Goal: Information Seeking & Learning: Check status

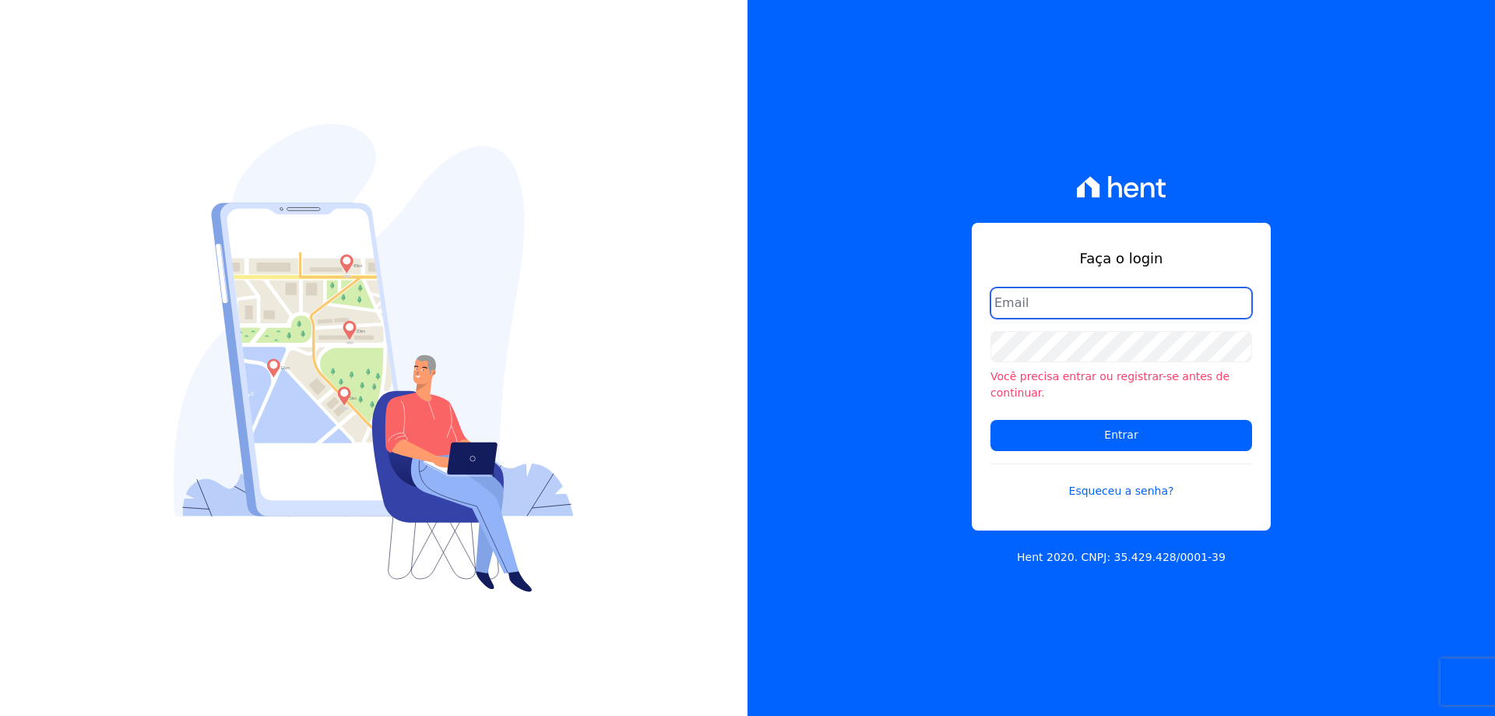
type input "melissa.oliveira@cesariengenharia.com.br"
click at [1082, 319] on input "melissa.oliveira@cesariengenharia.com.br" at bounding box center [1122, 302] width 262 height 31
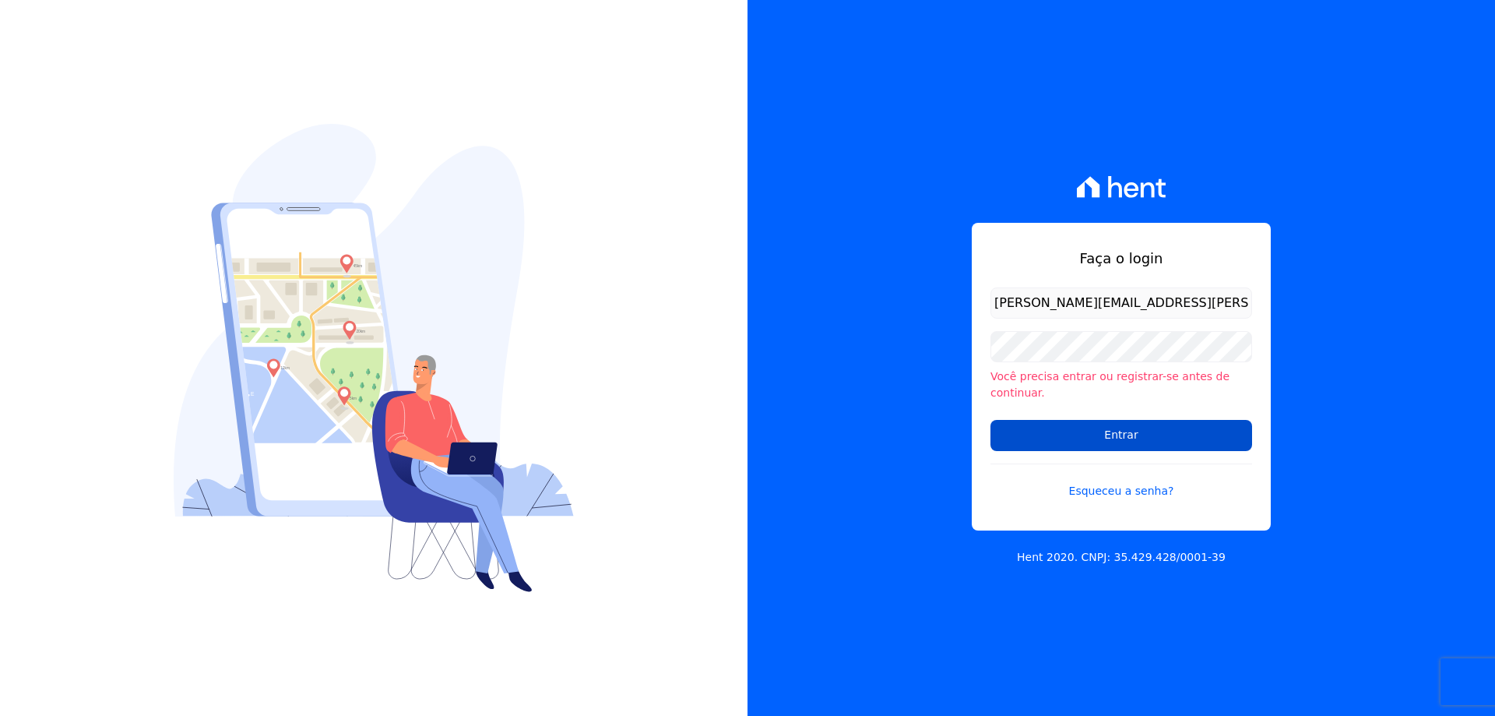
click at [1073, 423] on input "Entrar" at bounding box center [1122, 435] width 262 height 31
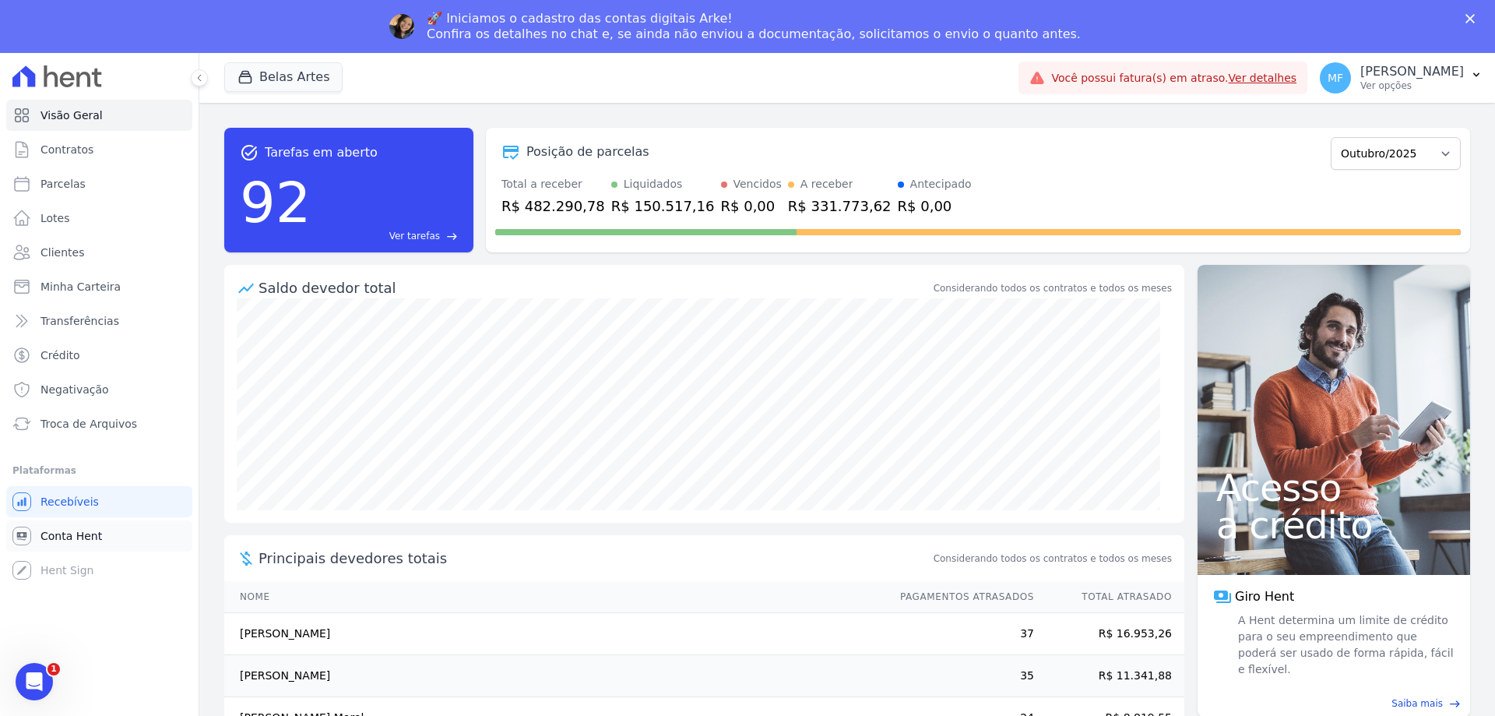
click at [112, 525] on link "Conta Hent" at bounding box center [99, 535] width 186 height 31
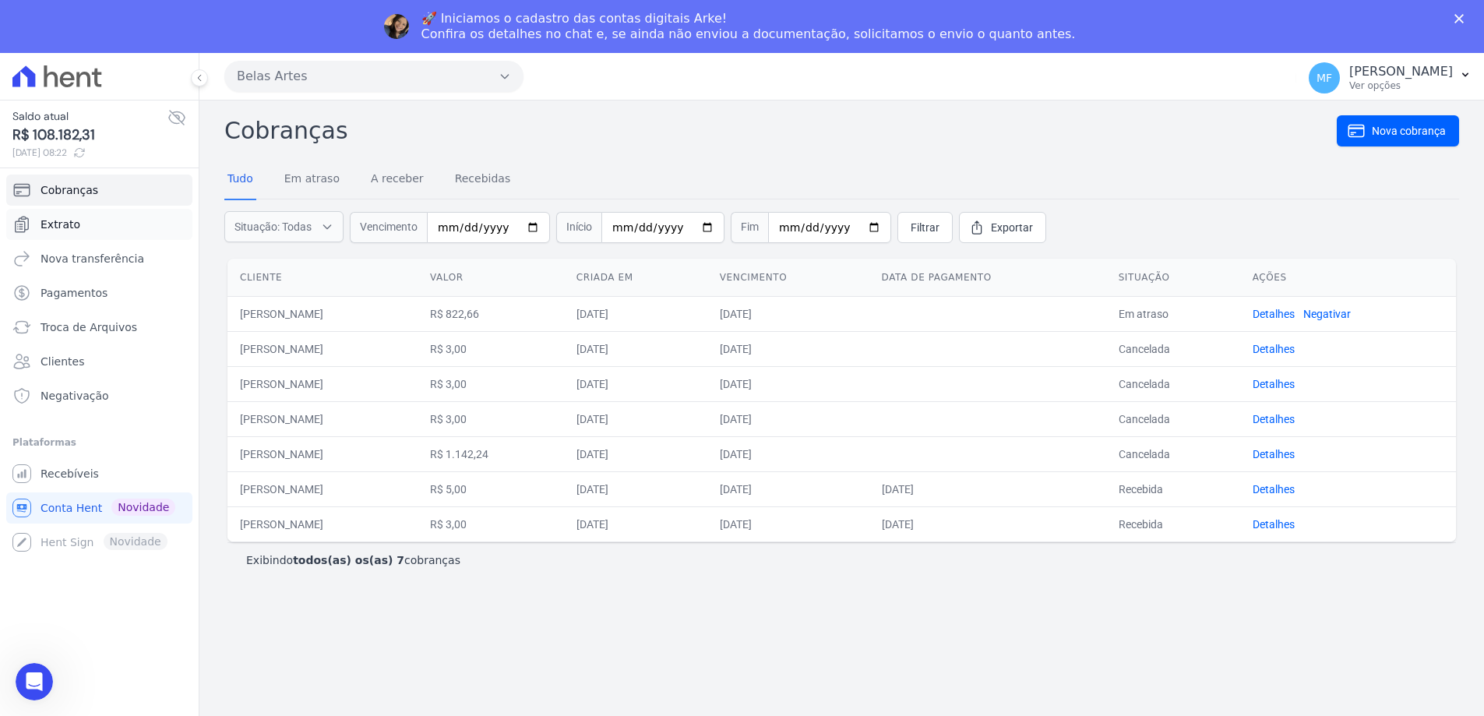
click at [103, 223] on link "Extrato" at bounding box center [99, 224] width 186 height 31
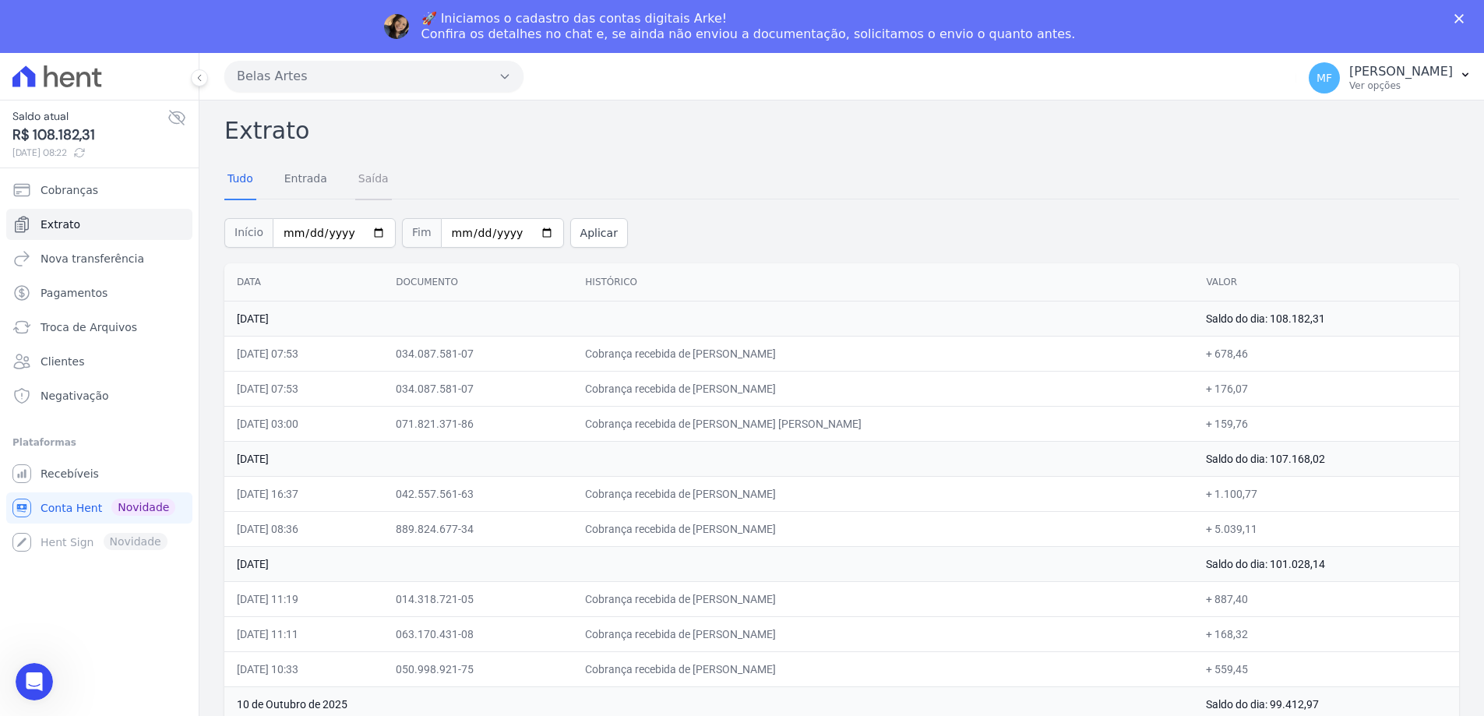
click at [369, 173] on link "Saída" at bounding box center [373, 180] width 37 height 41
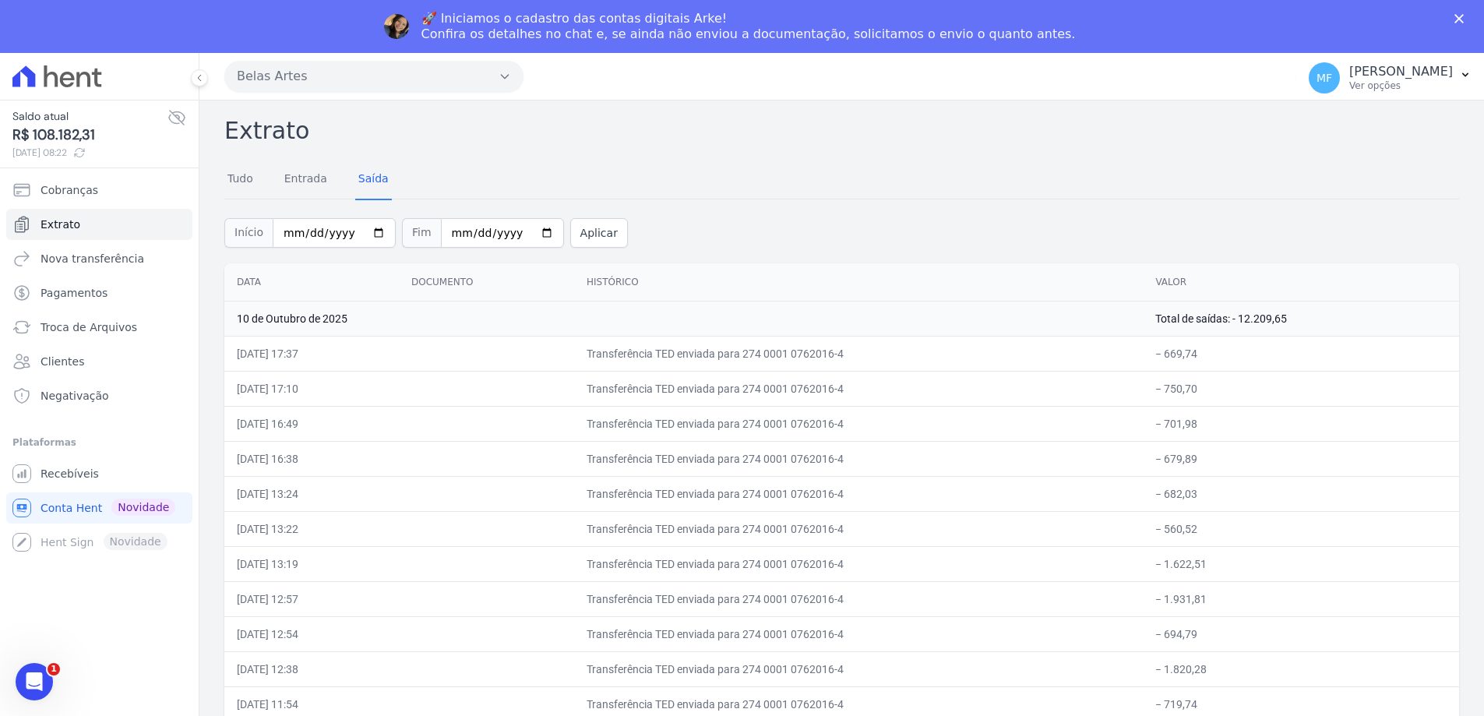
scroll to position [78, 0]
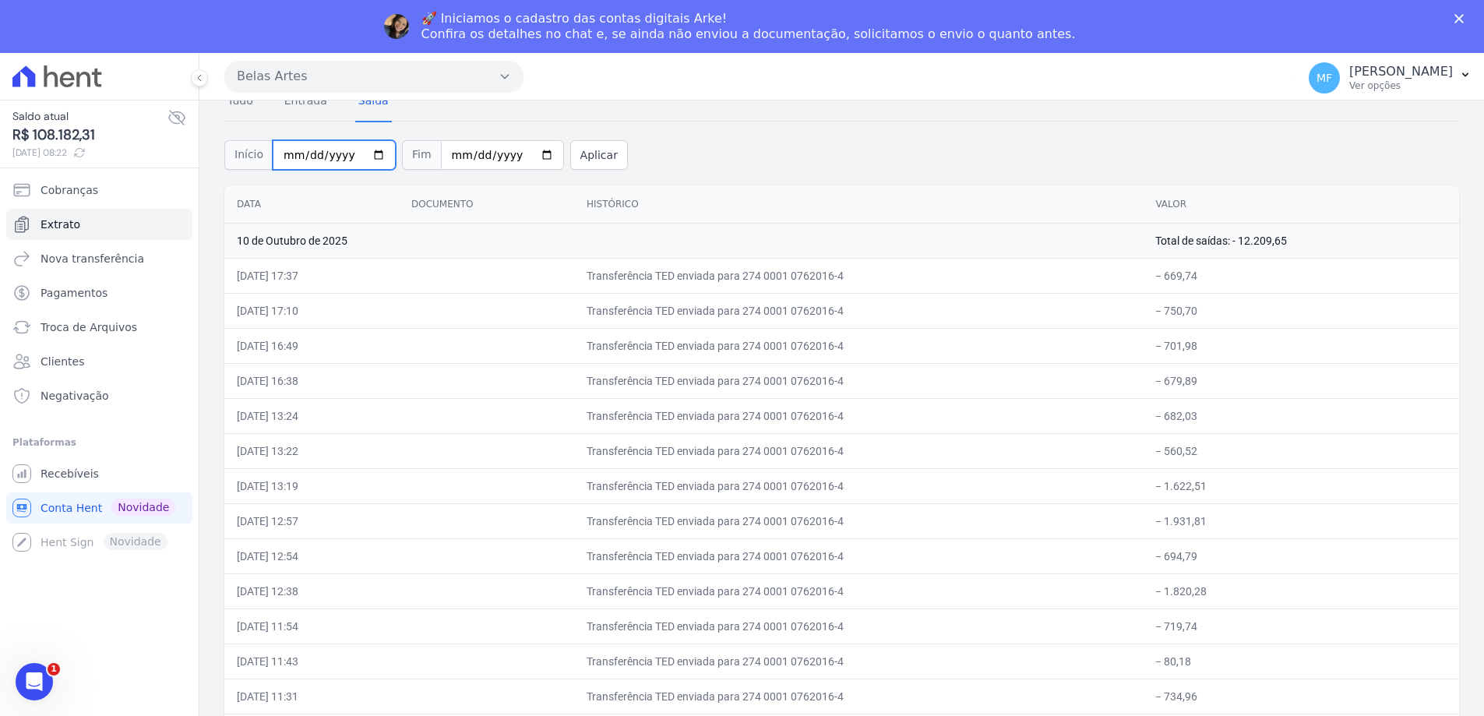
click at [369, 149] on input "[DATE]" at bounding box center [334, 155] width 123 height 30
type input "[DATE]"
click at [527, 152] on input "[DATE]" at bounding box center [502, 155] width 123 height 30
type input "[DATE]"
click at [580, 153] on button "Aplicar" at bounding box center [599, 155] width 58 height 30
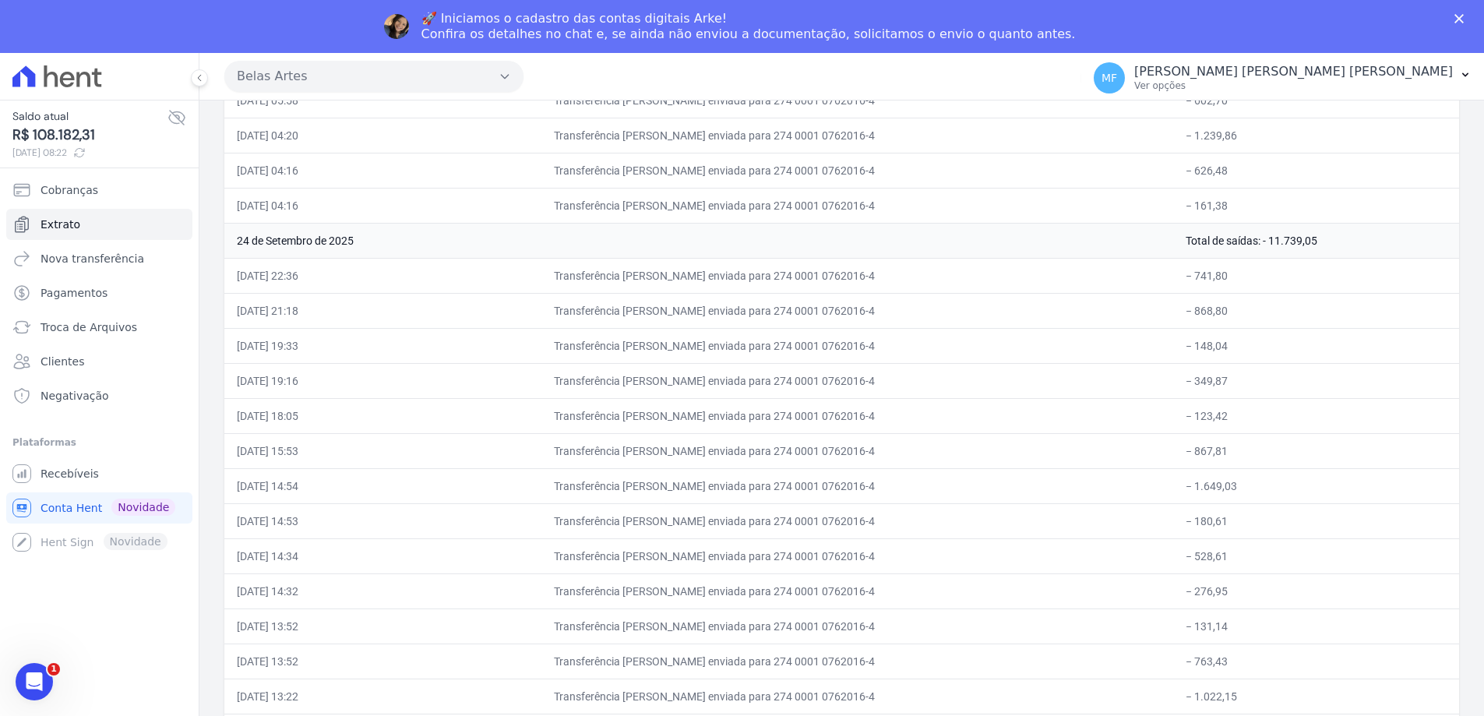
scroll to position [3505, 0]
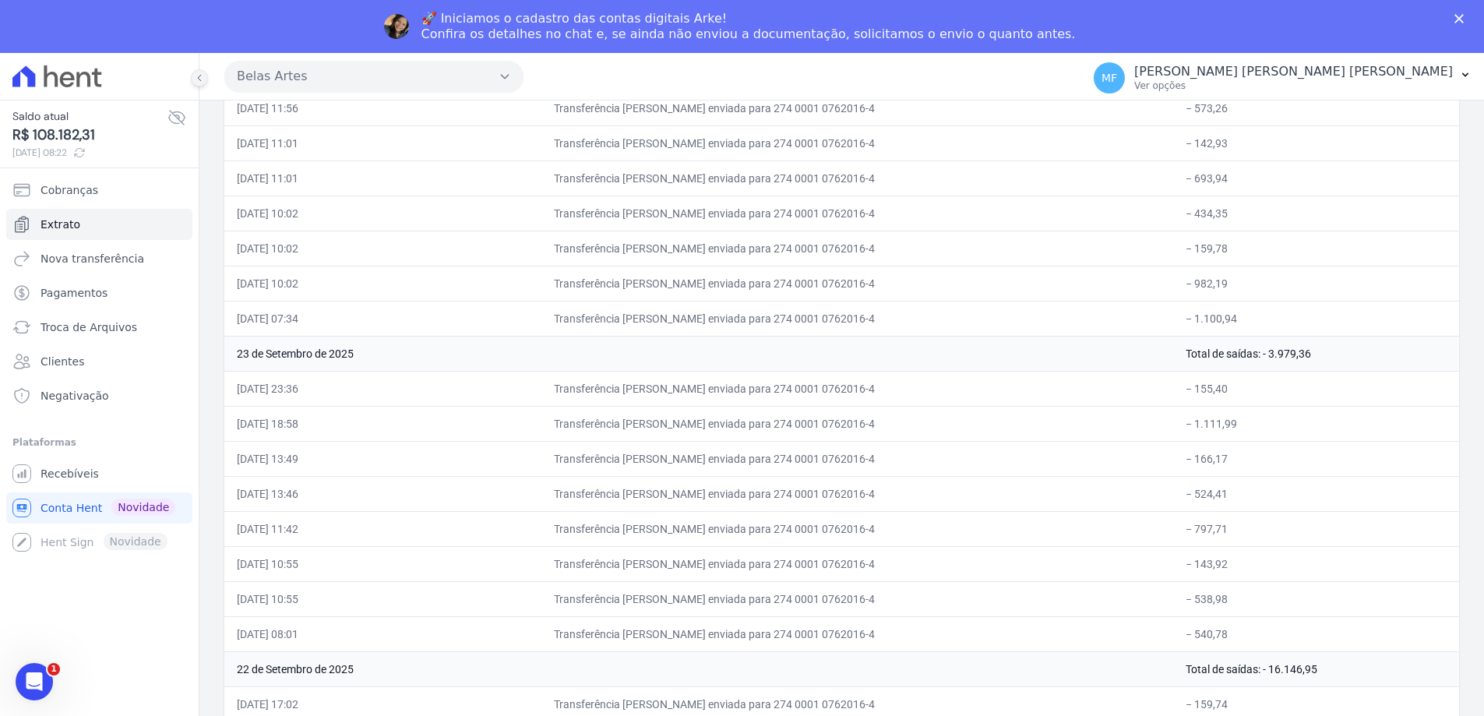
click at [202, 82] on icon at bounding box center [199, 77] width 9 height 9
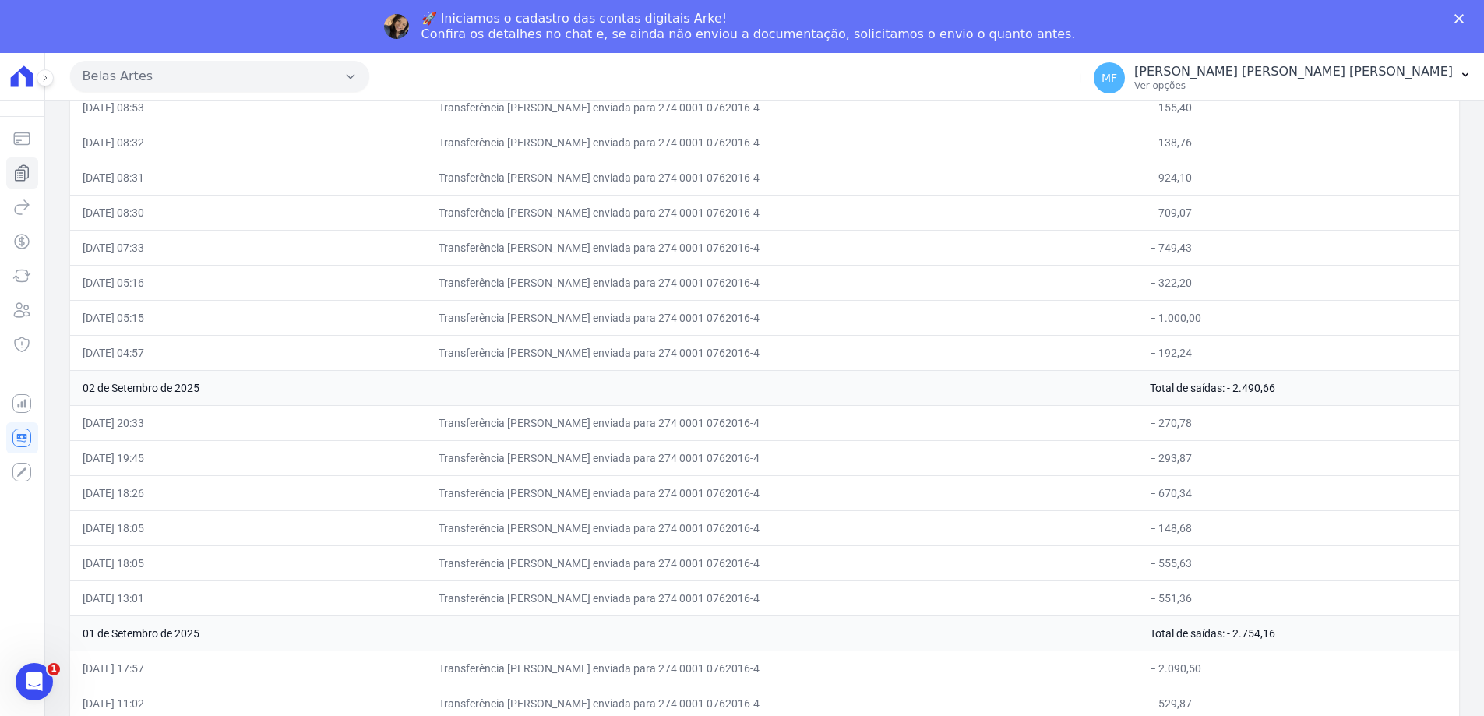
scroll to position [53, 0]
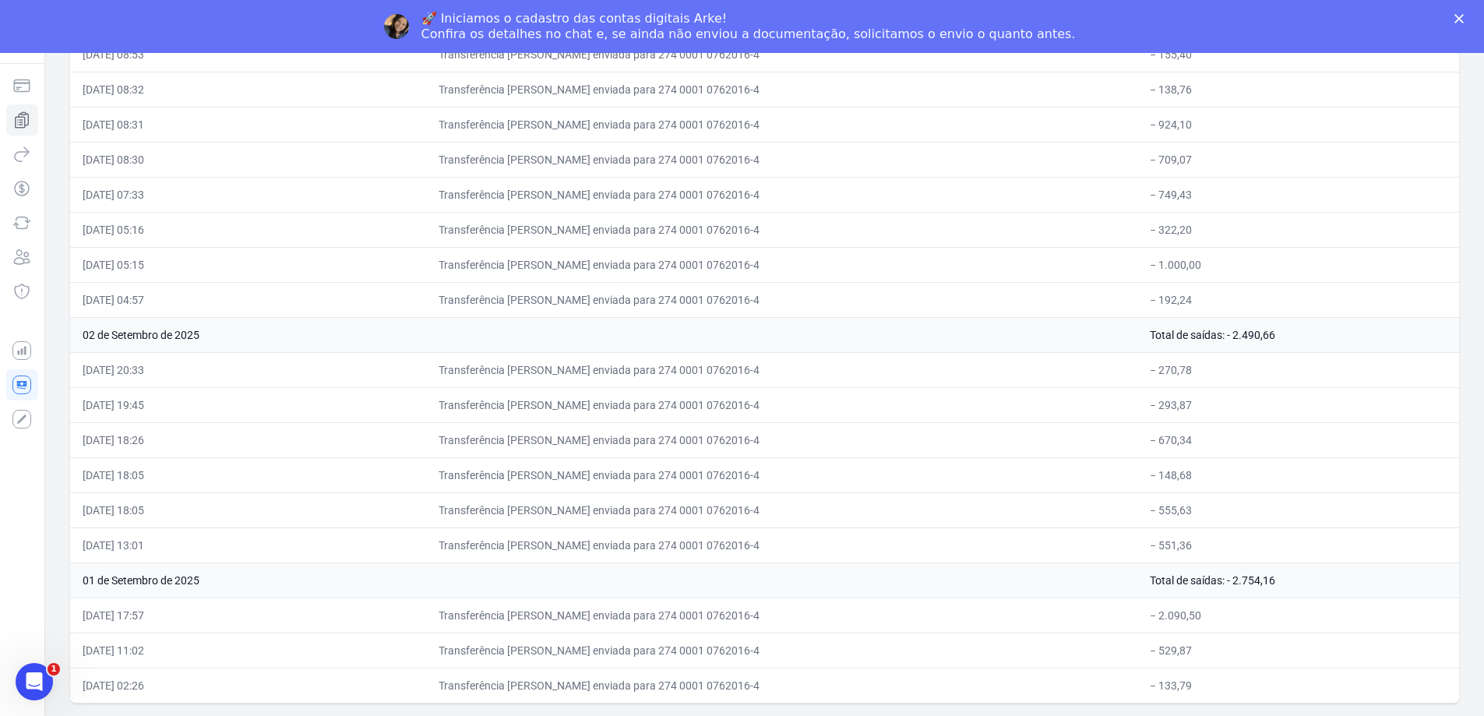
drag, startPoint x: 78, startPoint y: 576, endPoint x: 1307, endPoint y: 581, distance: 1229.1
click at [1307, 581] on tr "01 de Setembro de 2025 Total de saídas: - 2.754,16" at bounding box center [764, 579] width 1389 height 35
copy tr "01 de Setembro de 2025 Total de saídas: - 2.754,16"
drag, startPoint x: 82, startPoint y: 333, endPoint x: 1333, endPoint y: 343, distance: 1251.0
click at [1333, 343] on tr "02 de Setembro de 2025 Total de saídas: - 2.490,66" at bounding box center [764, 334] width 1389 height 35
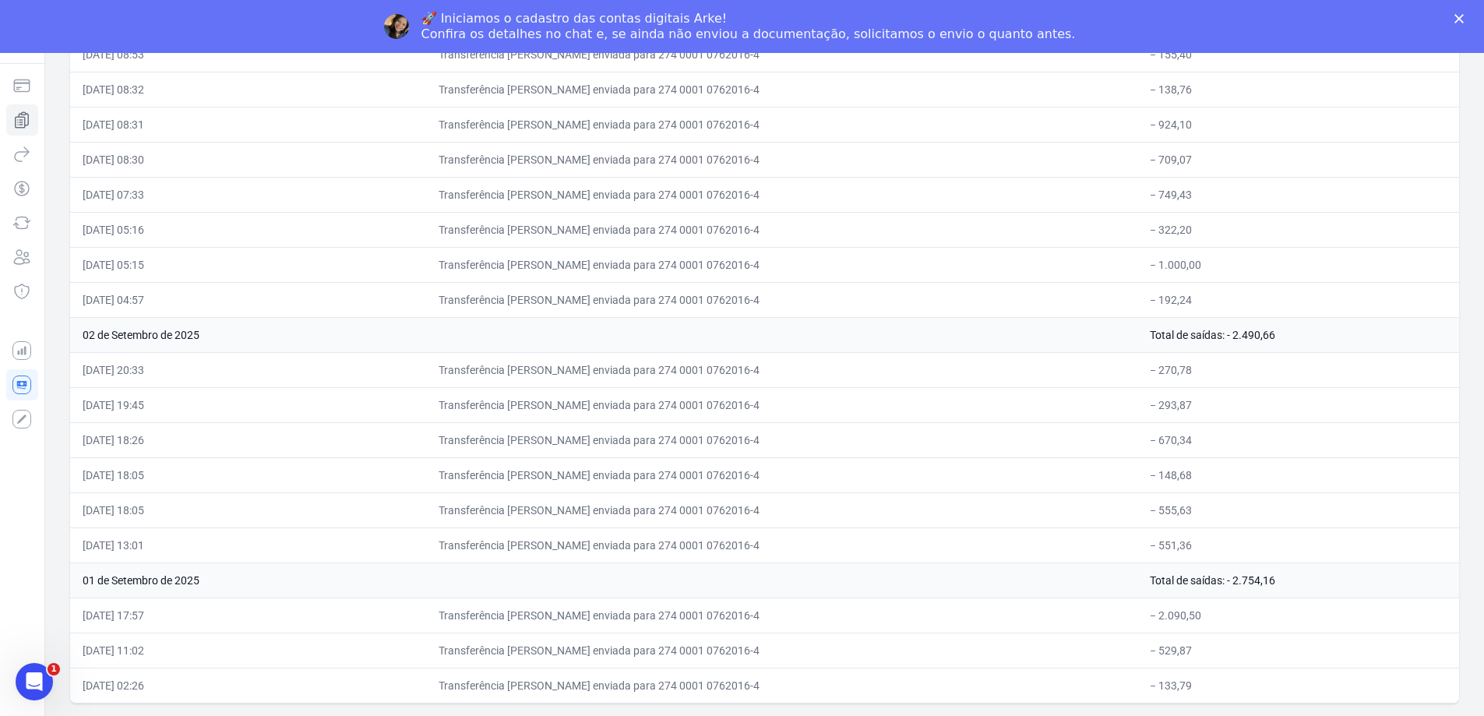
copy tr "02 de Setembro de 2025 Total de saídas: - 2.490,66"
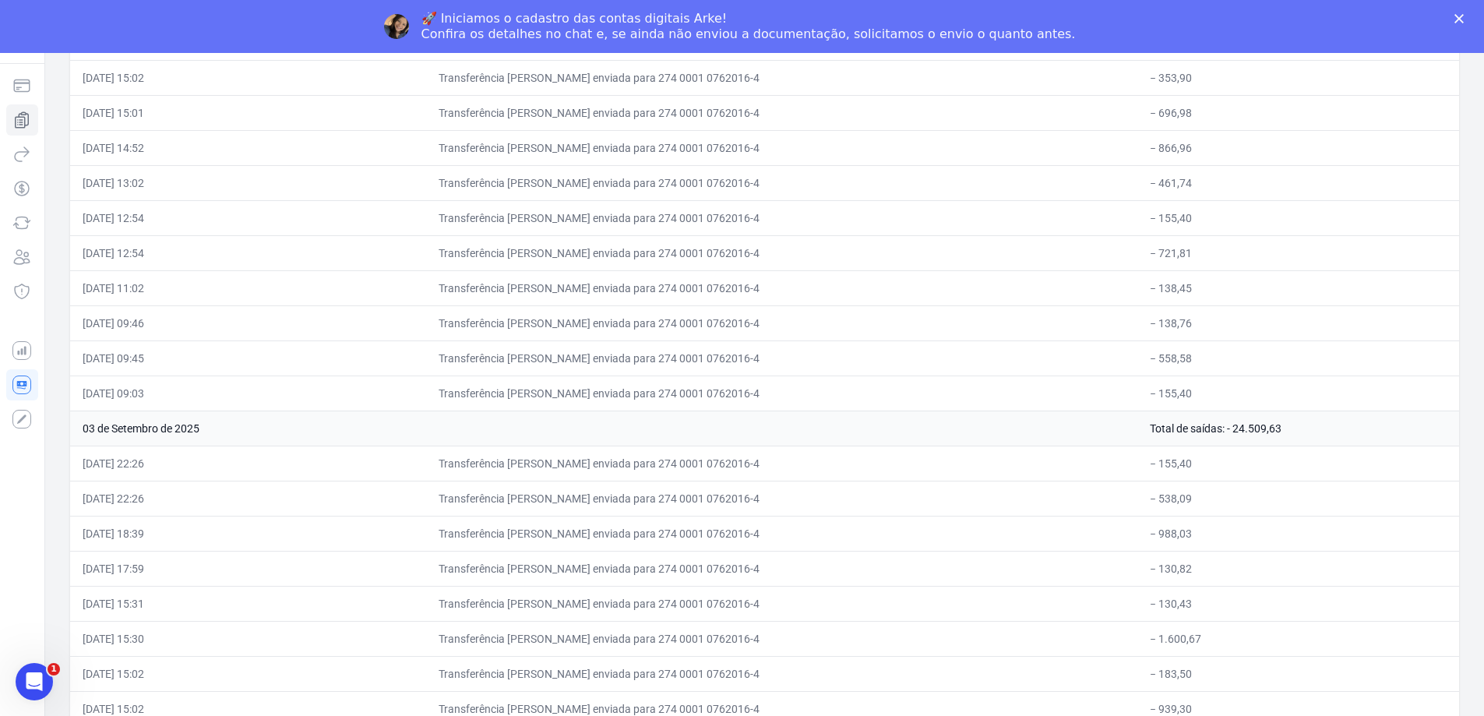
scroll to position [13990, 0]
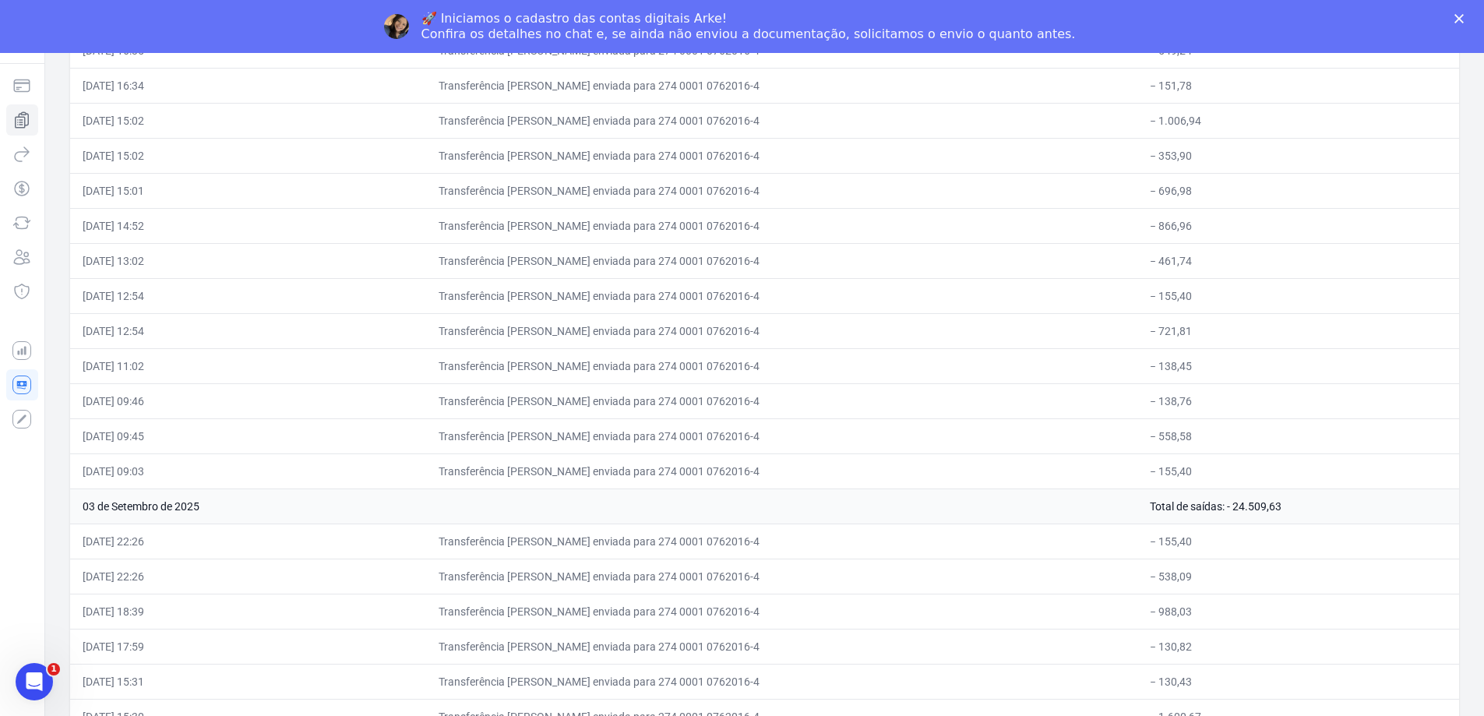
drag, startPoint x: 77, startPoint y: 507, endPoint x: 1296, endPoint y: 506, distance: 1219.0
click at [1296, 506] on tr "03 de Setembro de 2025 Total de saídas: - 24.509,63" at bounding box center [764, 505] width 1389 height 35
copy tr "03 de Setembro de 2025 Total de saídas: - 24.509,63"
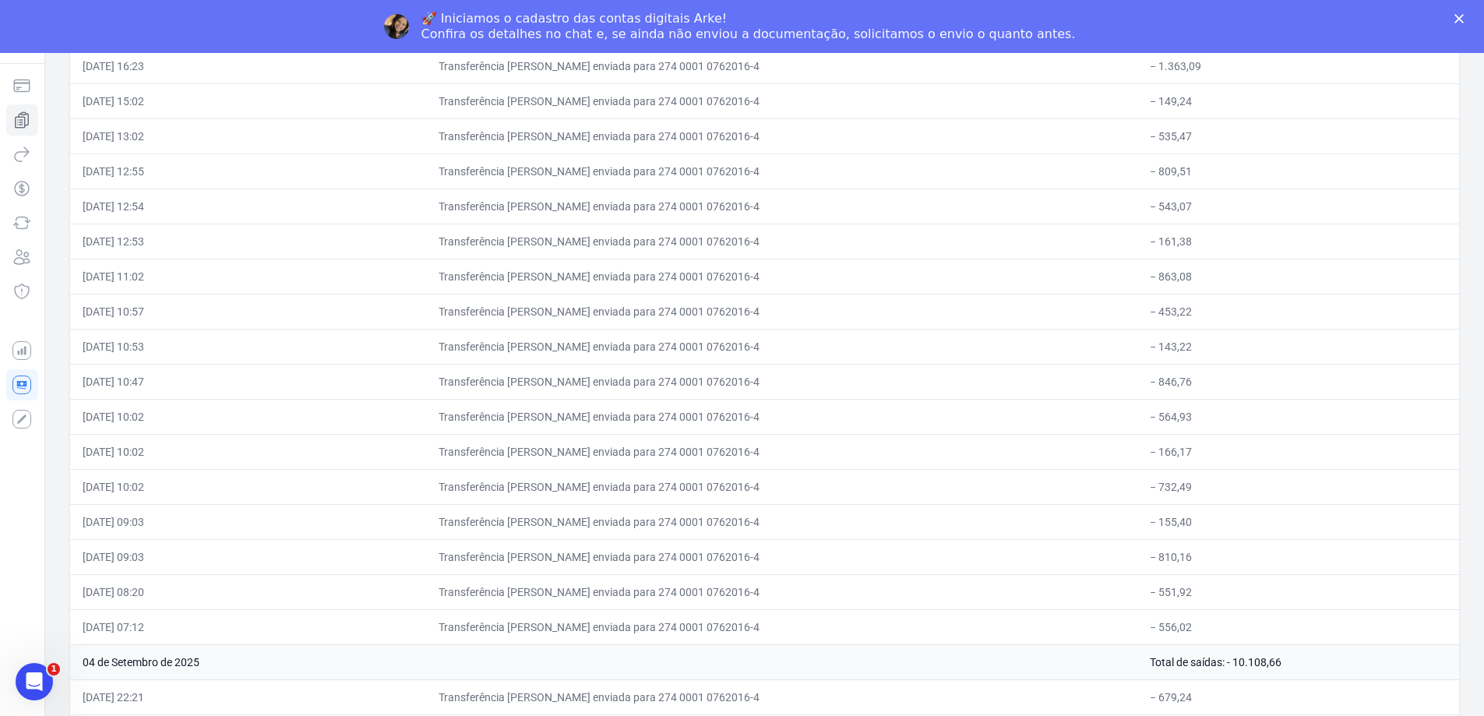
scroll to position [13444, 0]
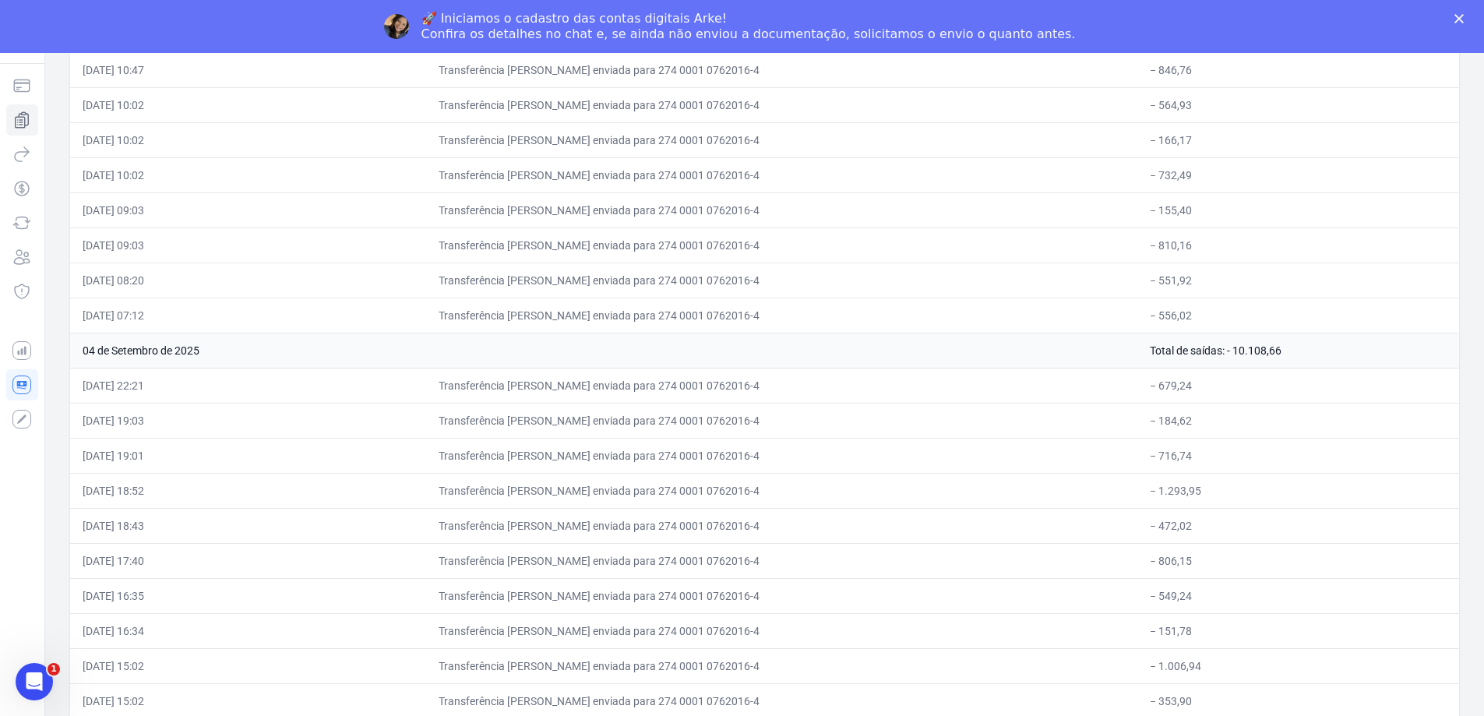
drag, startPoint x: 79, startPoint y: 350, endPoint x: 1276, endPoint y: 347, distance: 1196.4
click at [1276, 347] on tr "04 de Setembro de 2025 Total de saídas: - 10.108,66" at bounding box center [764, 350] width 1389 height 35
copy tr "04 de Setembro de 2025 Total de saídas: - 10.108,66"
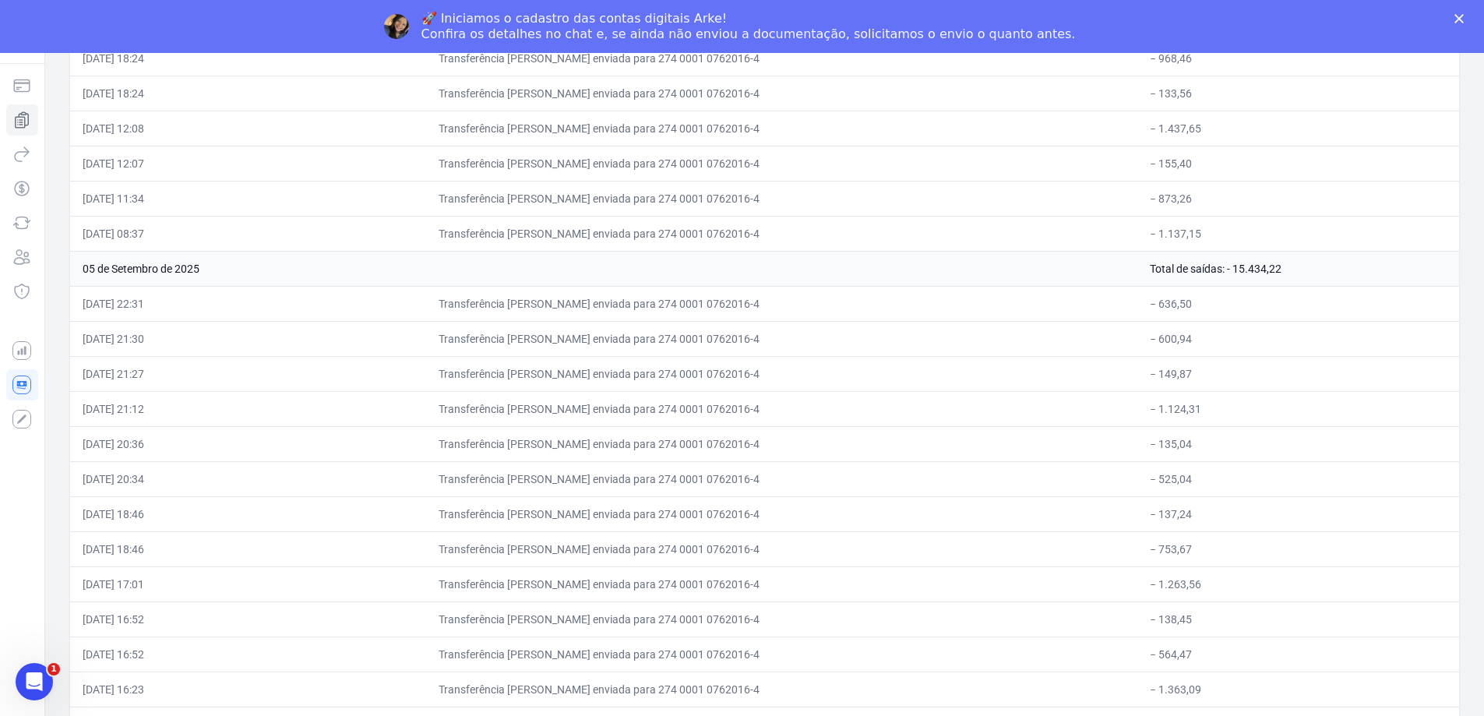
scroll to position [12432, 0]
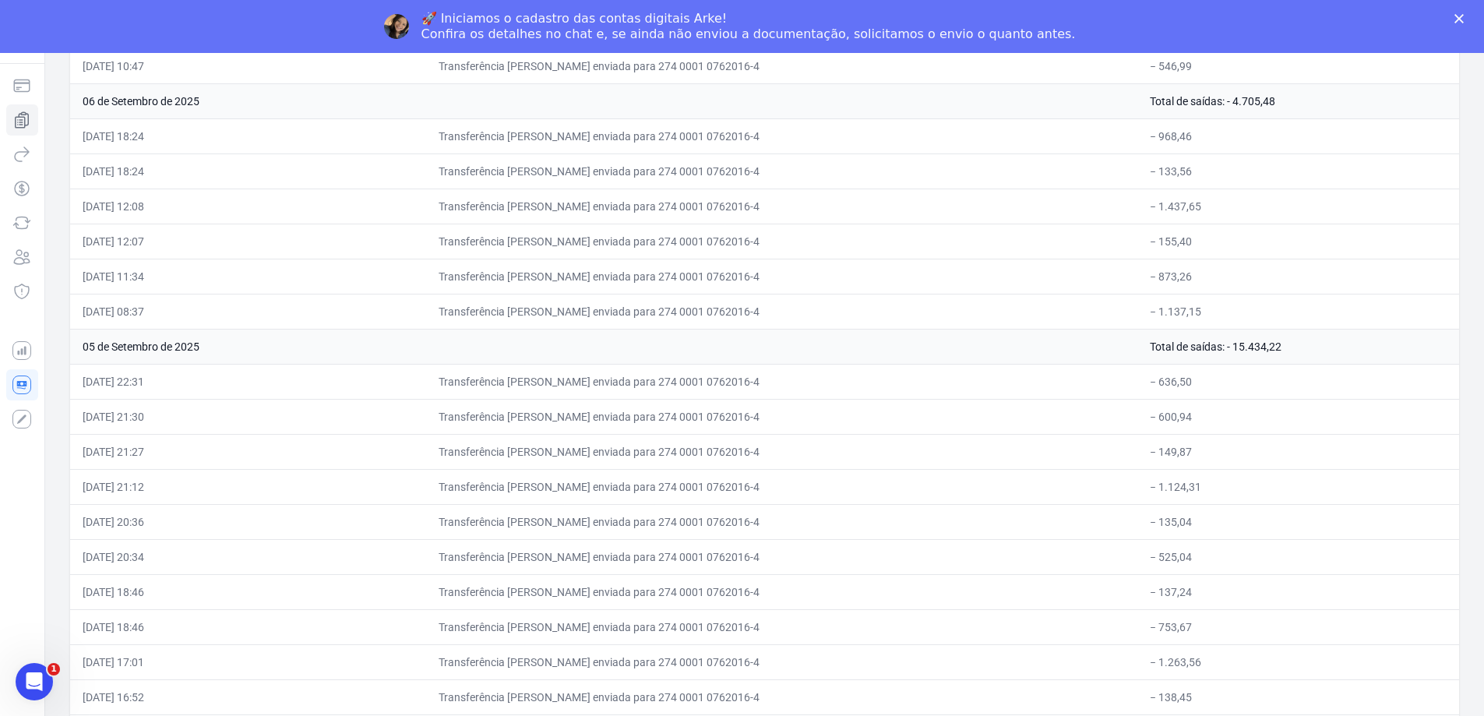
drag, startPoint x: 83, startPoint y: 345, endPoint x: 1280, endPoint y: 343, distance: 1196.4
click at [1280, 343] on tr "05 de Setembro de 2025 Total de saídas: - 15.434,22" at bounding box center [764, 346] width 1389 height 35
copy tr "05 de Setembro de 2025 Total de saídas: - 15.434,22"
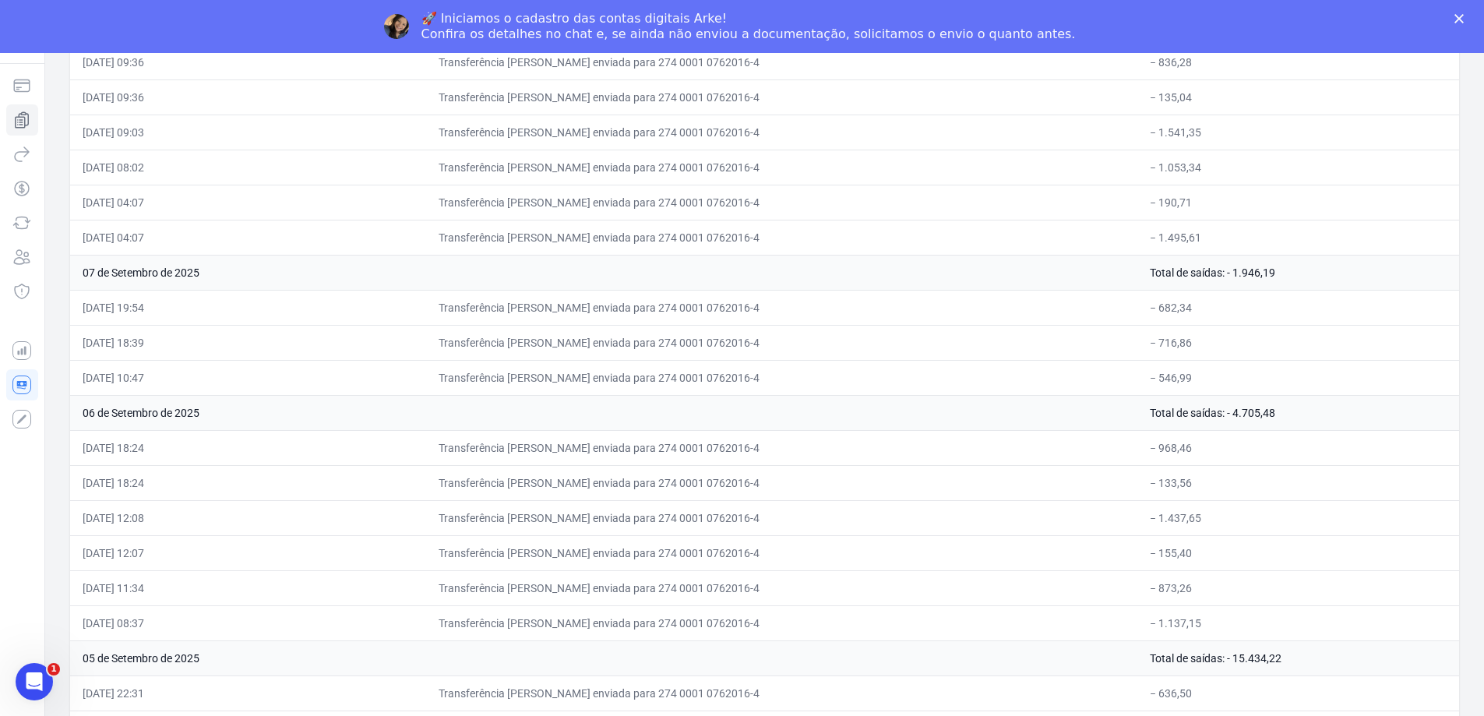
drag, startPoint x: 80, startPoint y: 406, endPoint x: 1284, endPoint y: 410, distance: 1203.4
click at [1284, 410] on tr "06 de Setembro de 2025 Total de saídas: - 4.705,48" at bounding box center [764, 412] width 1389 height 35
copy tr "06 de Setembro de 2025 Total de saídas: - 4.705,48"
drag, startPoint x: 80, startPoint y: 275, endPoint x: 1272, endPoint y: 260, distance: 1191.8
click at [1272, 260] on tr "07 de Setembro de 2025 Total de saídas: - 1.946,19" at bounding box center [764, 272] width 1389 height 35
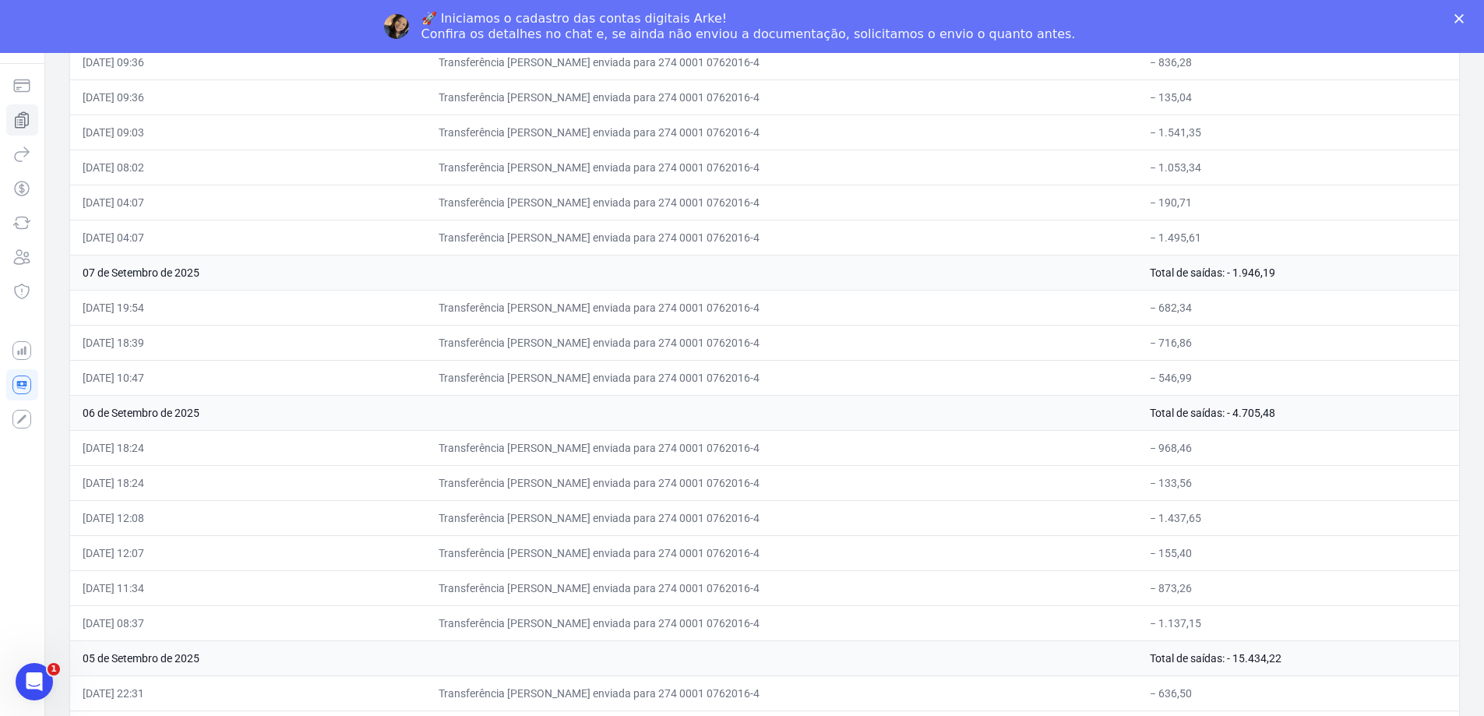
copy tr "07 de Setembro de 2025 Total de saídas: - 1.946,19"
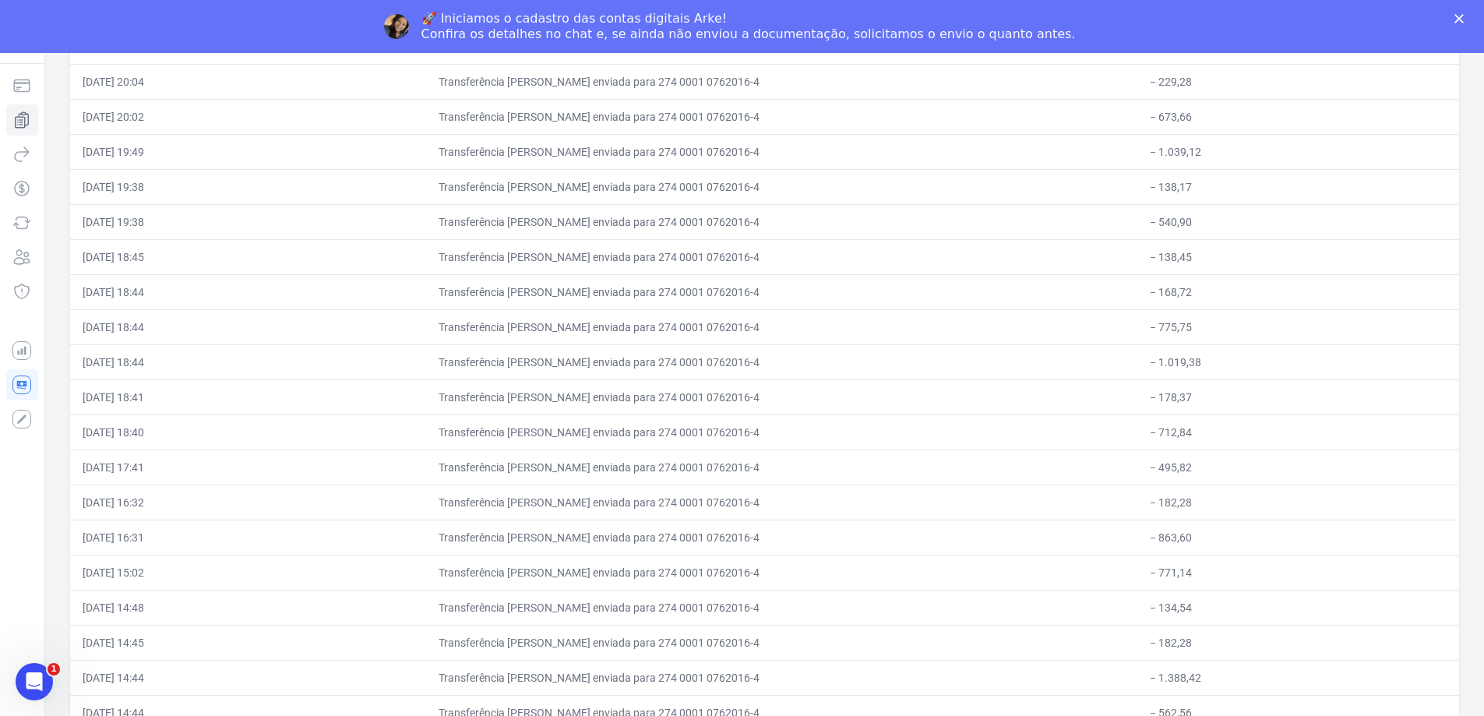
scroll to position [10407, 0]
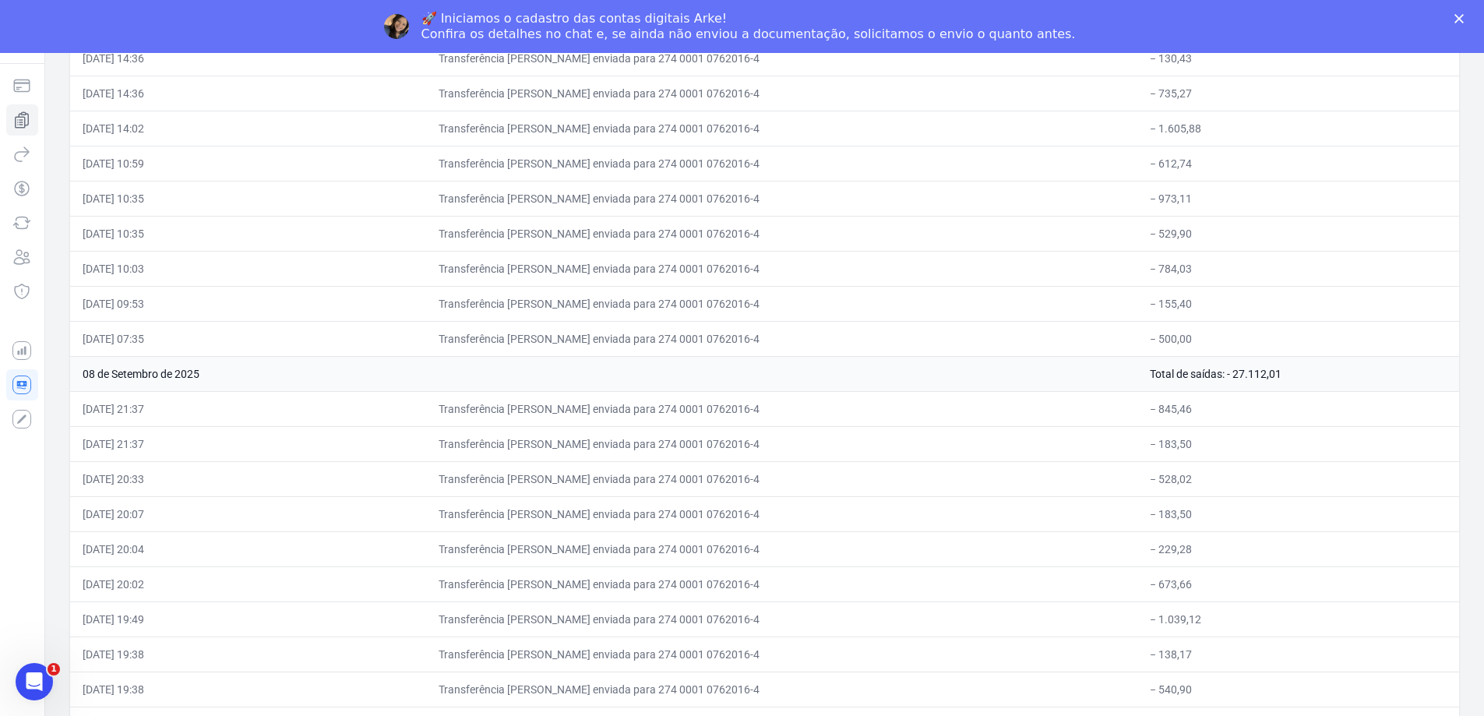
drag, startPoint x: 83, startPoint y: 372, endPoint x: 1369, endPoint y: 365, distance: 1286.8
click at [1369, 365] on tr "08 de Setembro de 2025 Total de saídas: - 27.112,01" at bounding box center [764, 373] width 1389 height 35
copy tr "08 de Setembro de 2025 Total de saídas: - 27.112,01"
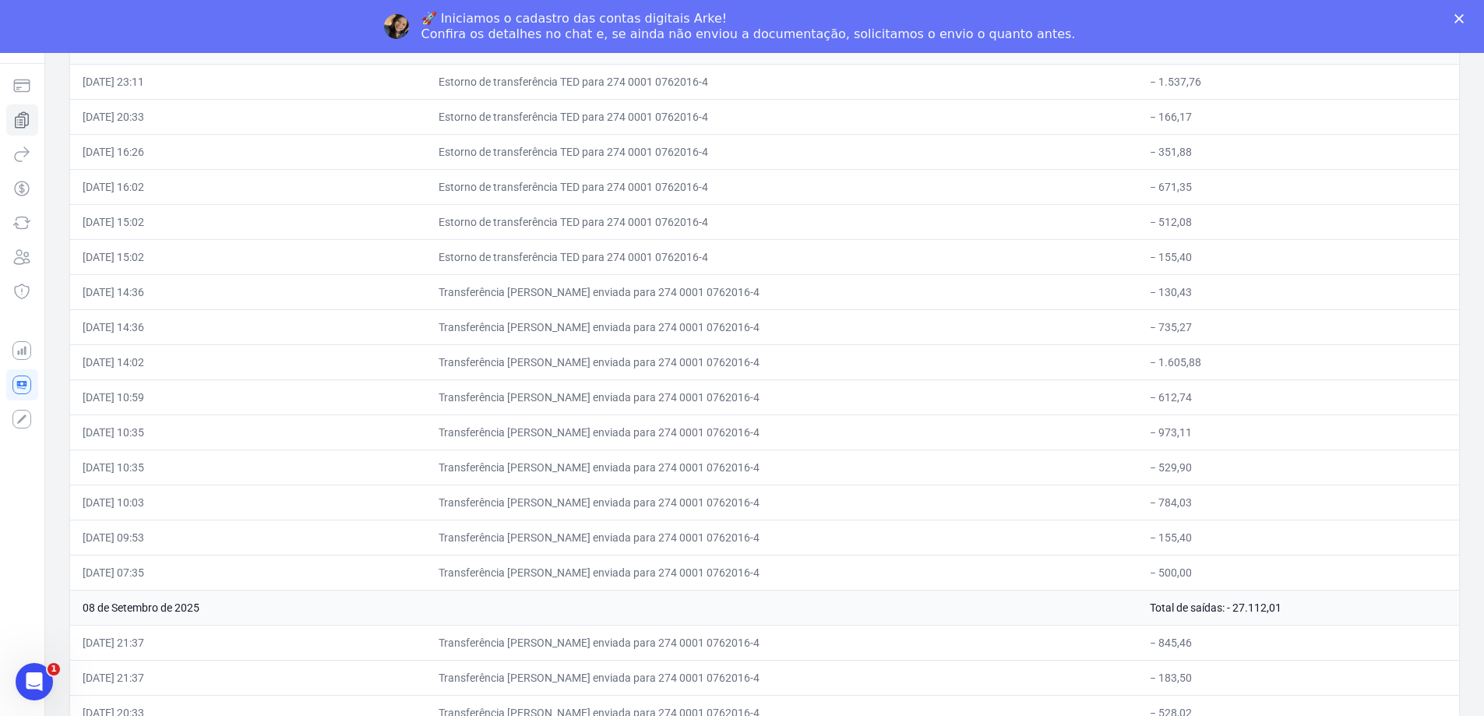
scroll to position [9784, 0]
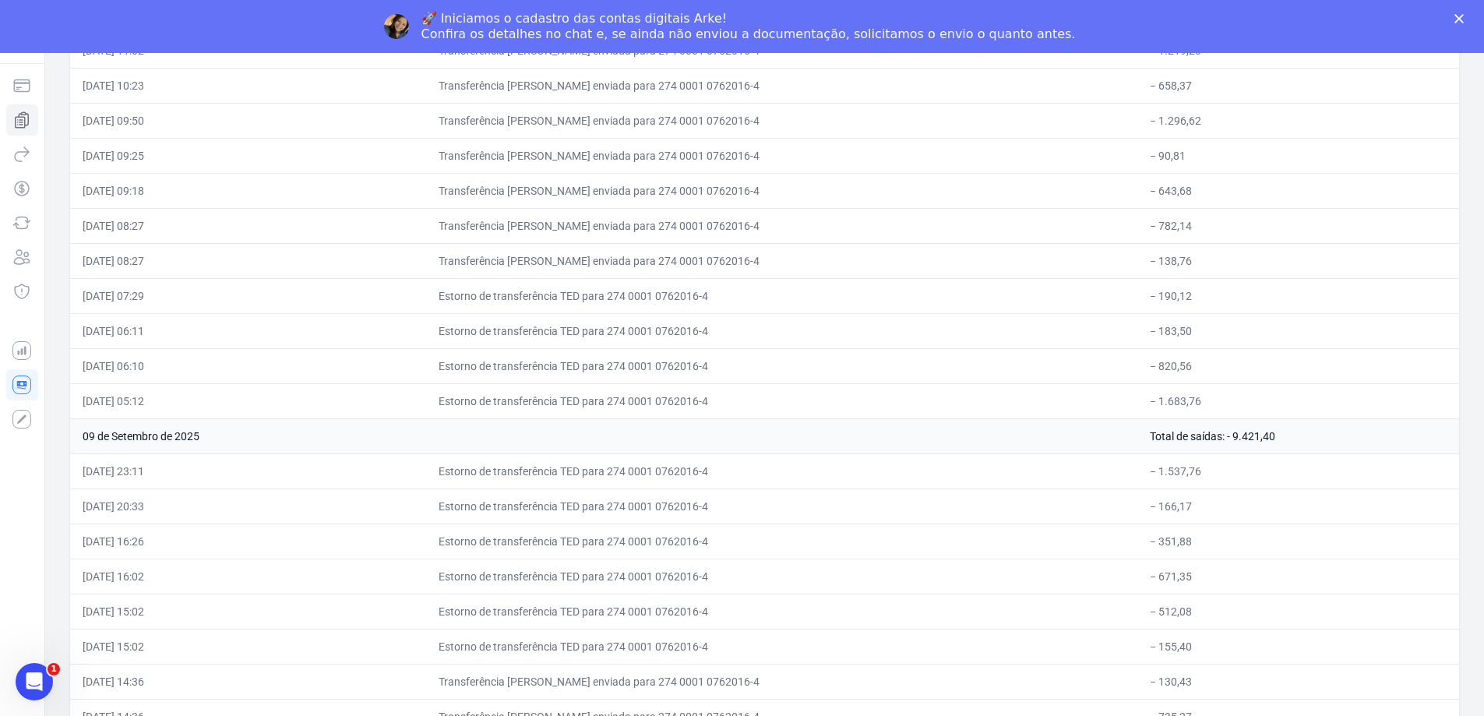
drag, startPoint x: 83, startPoint y: 439, endPoint x: 1277, endPoint y: 435, distance: 1193.3
click at [1277, 435] on tr "09 de Setembro de 2025 Total de saídas: - 9.421,40" at bounding box center [764, 435] width 1389 height 35
copy tr "09 de Setembro de 2025 Total de saídas: - 9.421,40"
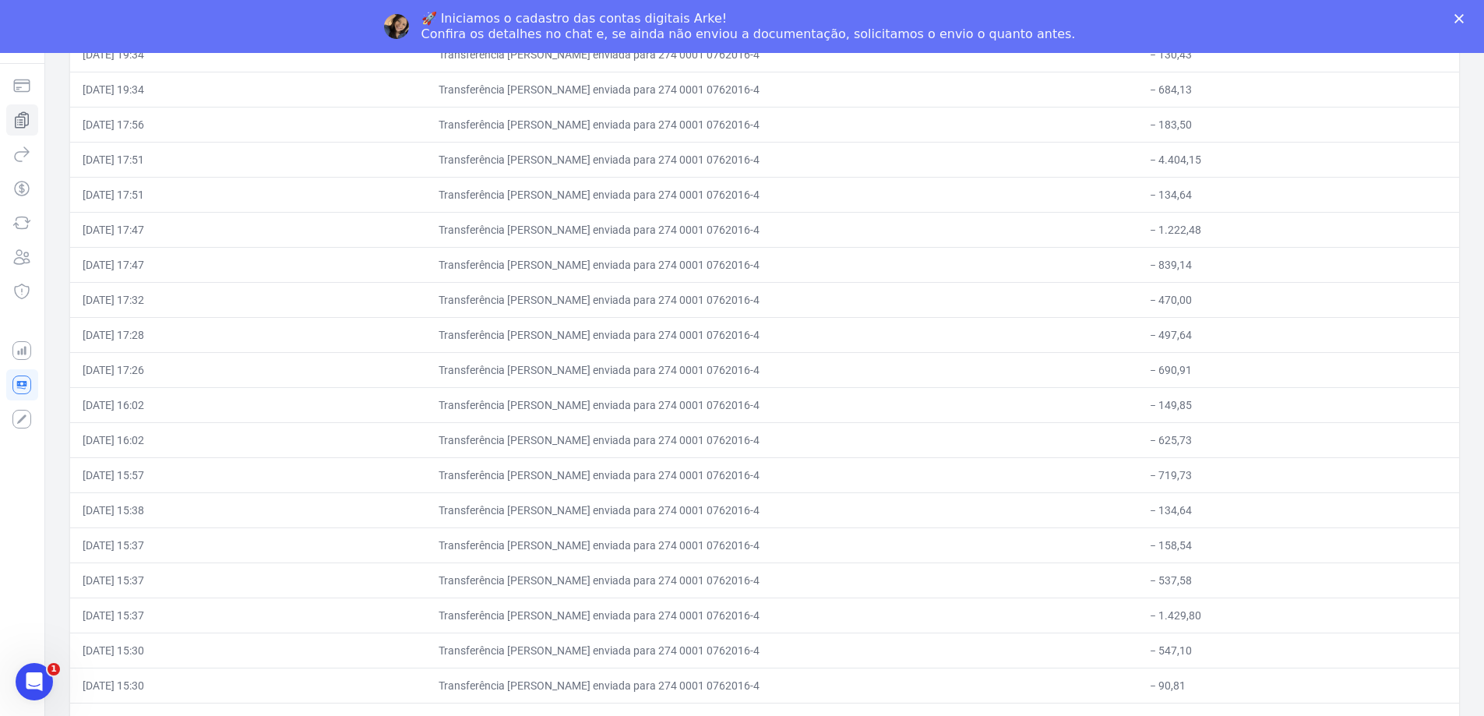
scroll to position [8304, 0]
drag, startPoint x: 76, startPoint y: 230, endPoint x: 1294, endPoint y: 233, distance: 1217.4
click at [1294, 233] on tr "10 de Setembro de 2025 Total de saídas: - 34.635,30" at bounding box center [764, 233] width 1389 height 35
copy tr "10 de Setembro de 2025 Total de saídas: - 34.635,30"
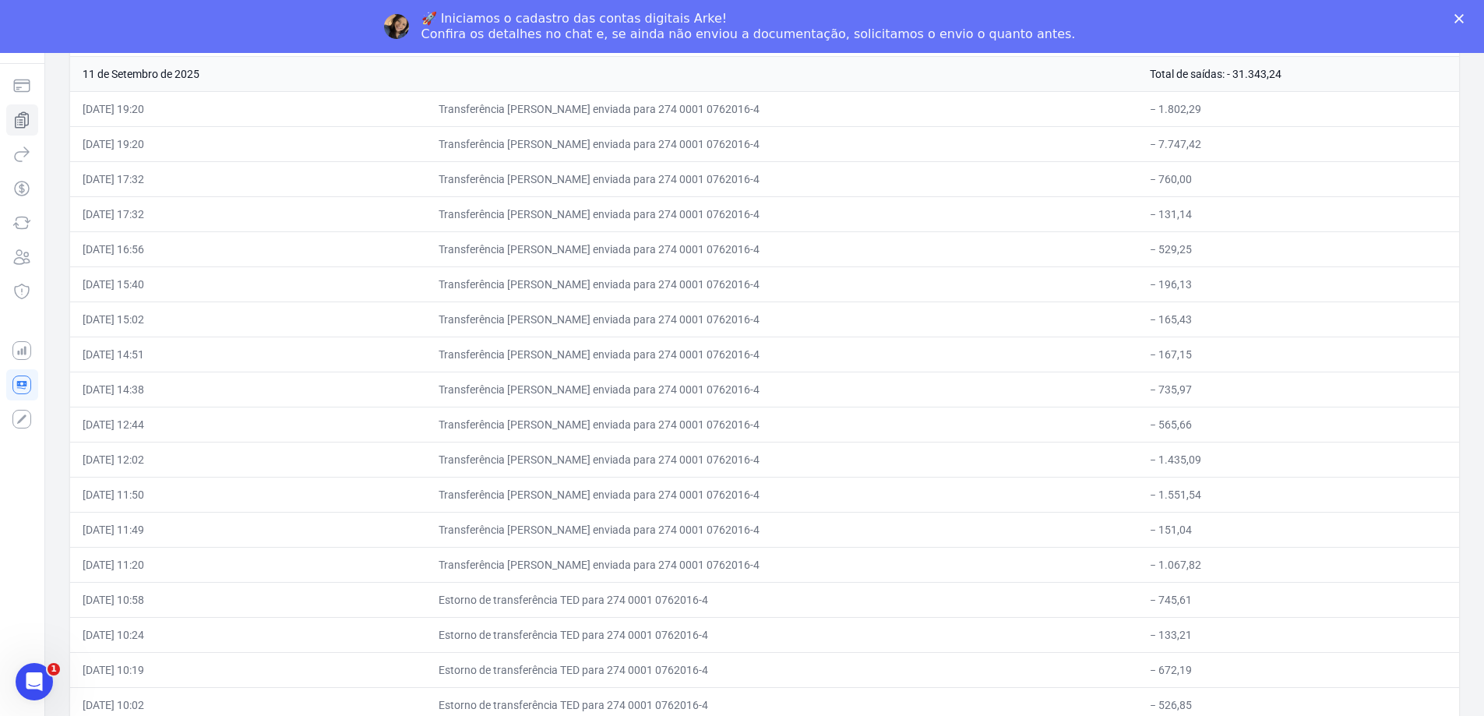
scroll to position [7213, 0]
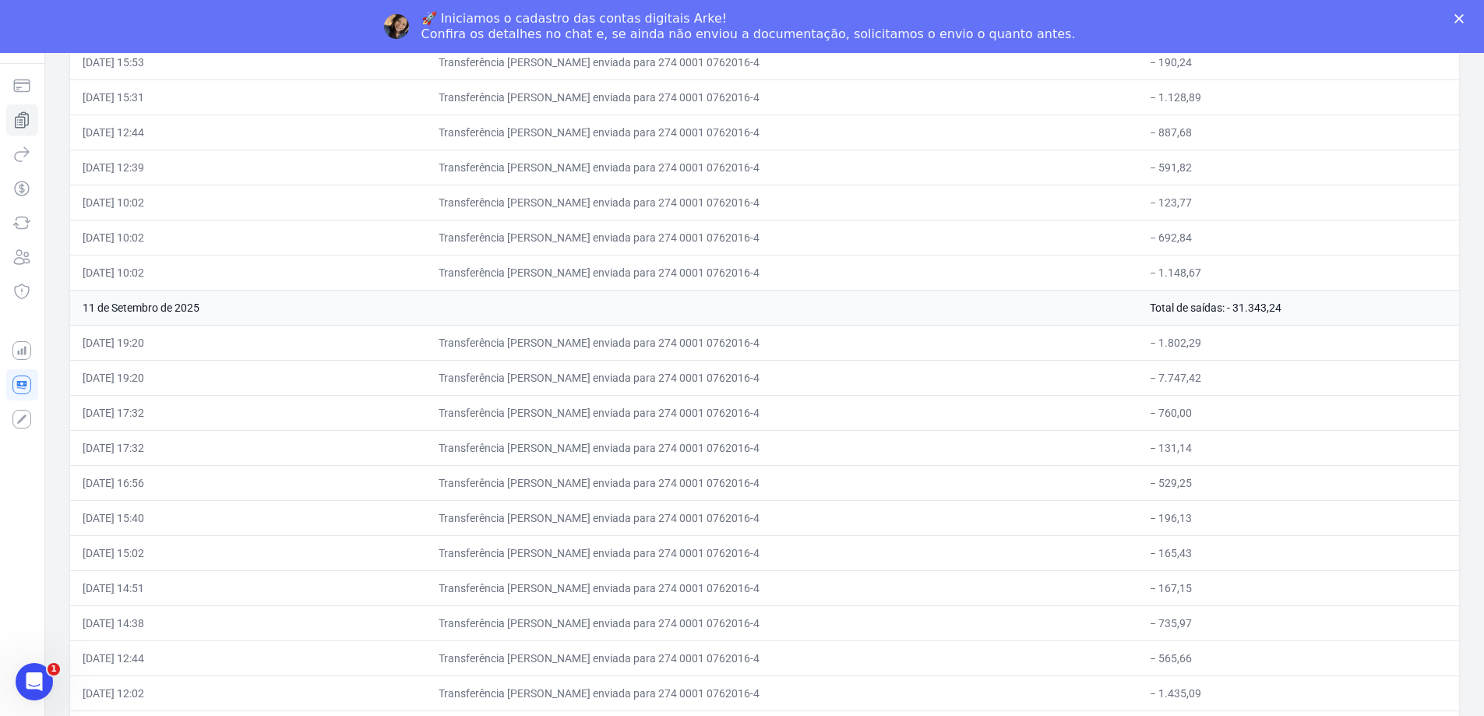
drag, startPoint x: 79, startPoint y: 308, endPoint x: 1288, endPoint y: 312, distance: 1209.6
click at [1288, 312] on tr "11 de Setembro de 2025 Total de saídas: - 31.343,24" at bounding box center [764, 307] width 1389 height 35
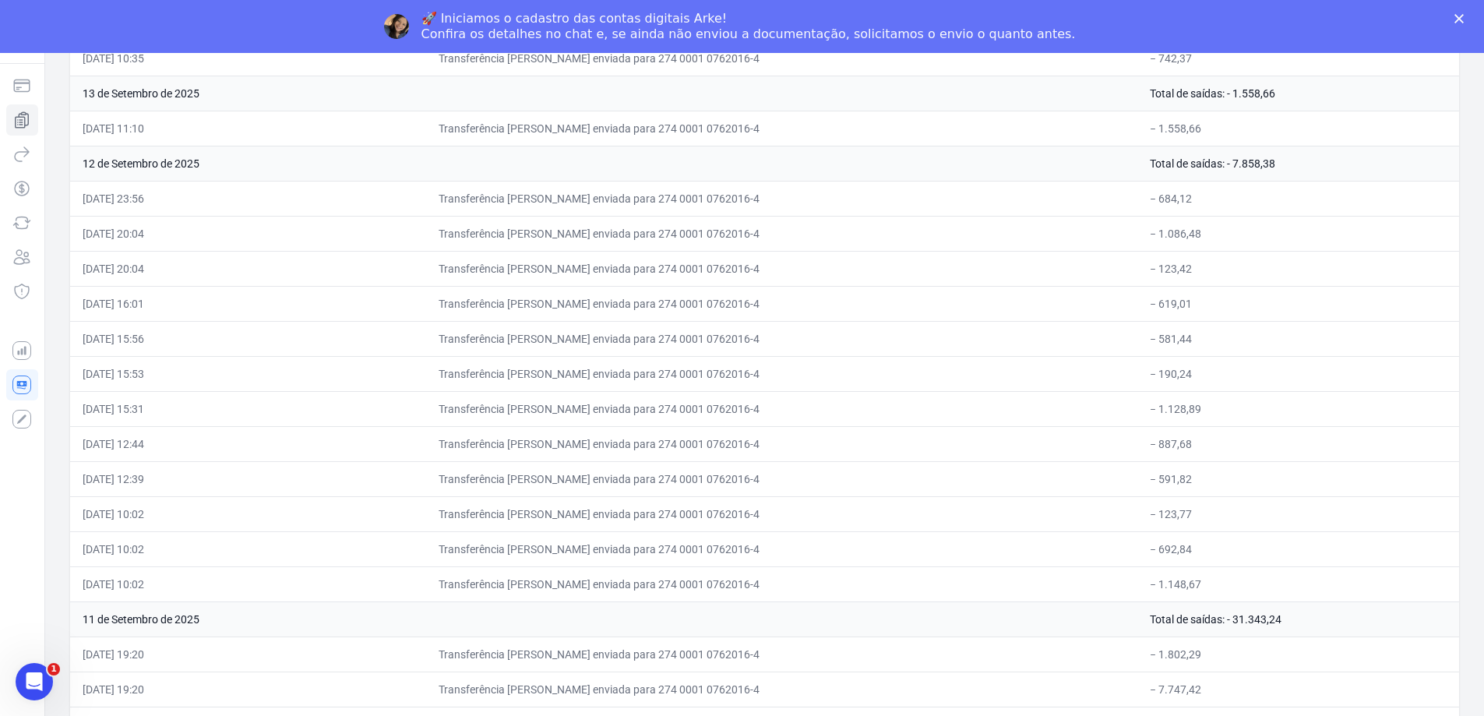
drag, startPoint x: 80, startPoint y: 159, endPoint x: 1280, endPoint y: 166, distance: 1199.5
click at [1280, 166] on tr "12 de Setembro de 2025 Total de saídas: - 7.858,38" at bounding box center [764, 163] width 1389 height 35
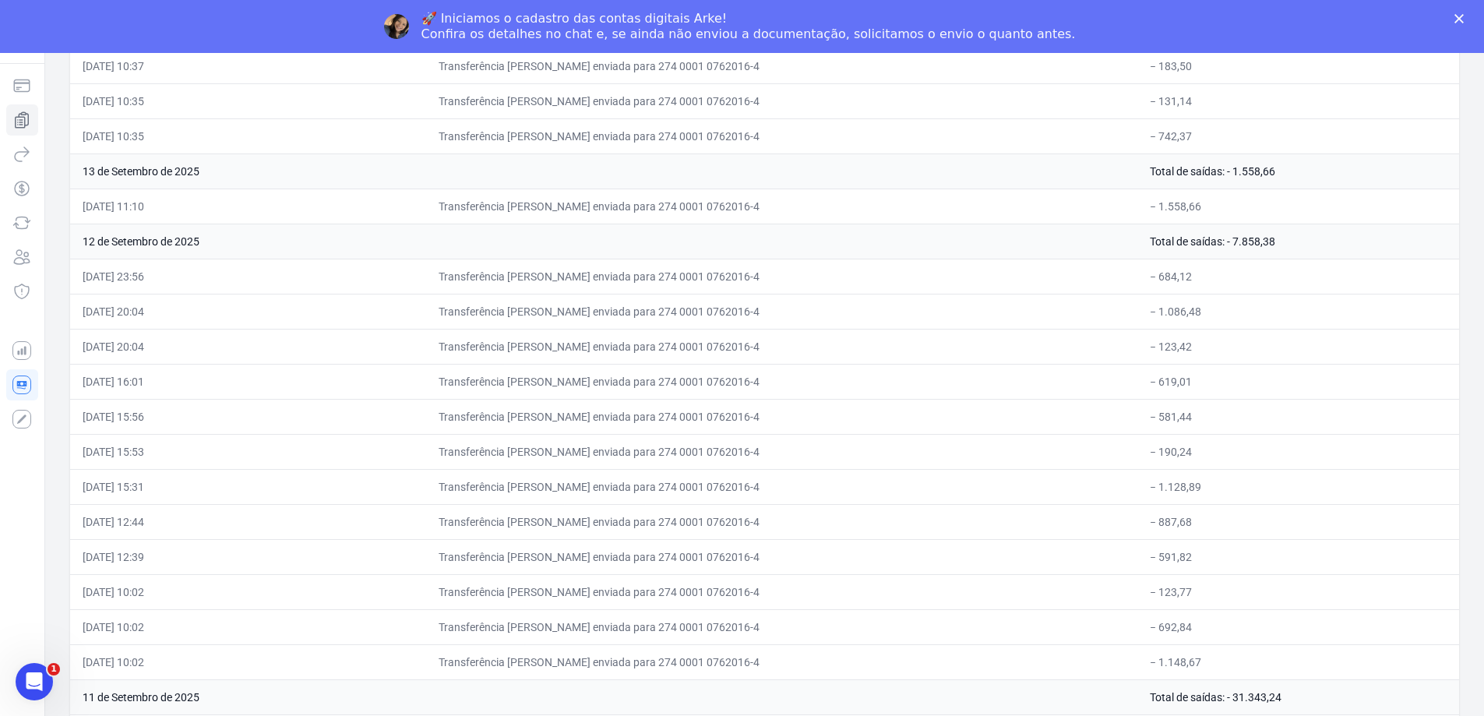
scroll to position [6590, 0]
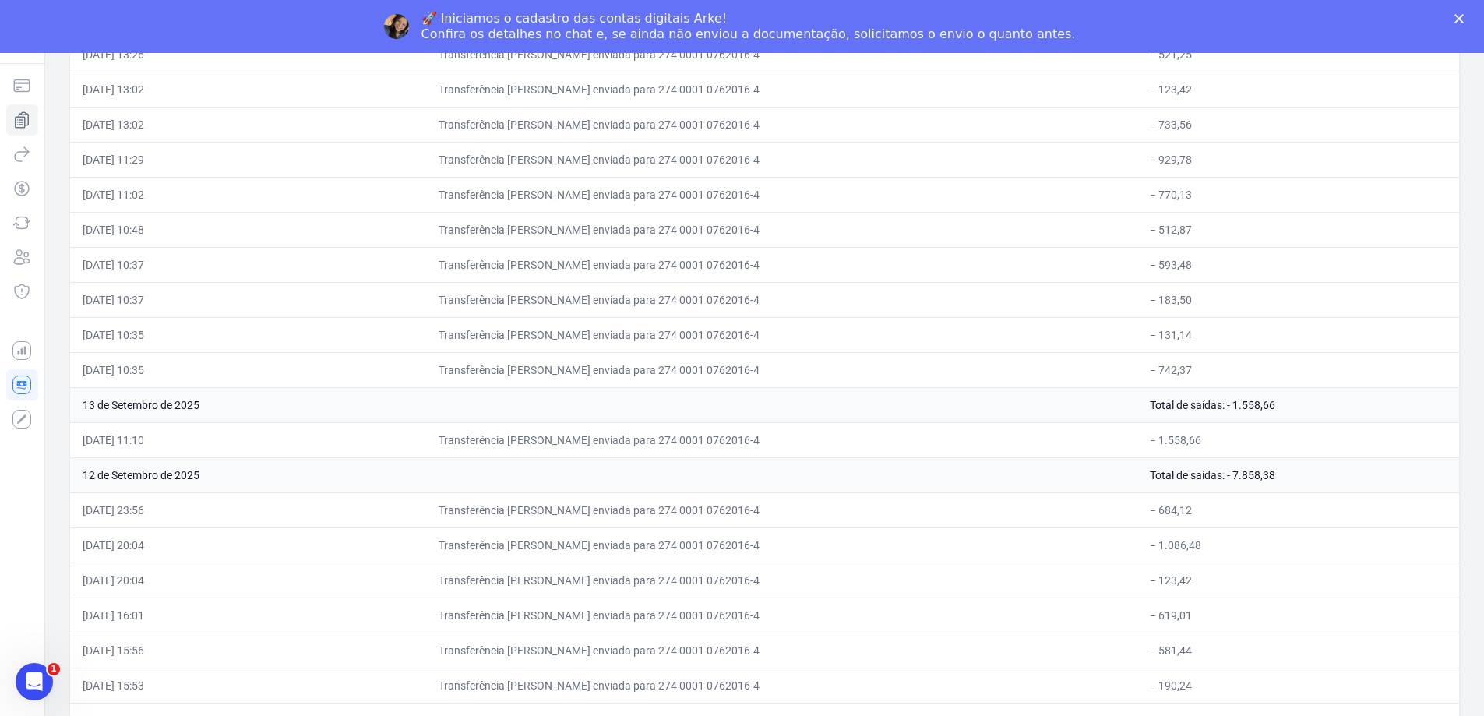
drag, startPoint x: 81, startPoint y: 406, endPoint x: 1351, endPoint y: 395, distance: 1270.4
click at [1351, 395] on tr "13 de Setembro de 2025 Total de saídas: - 1.558,66" at bounding box center [764, 404] width 1389 height 35
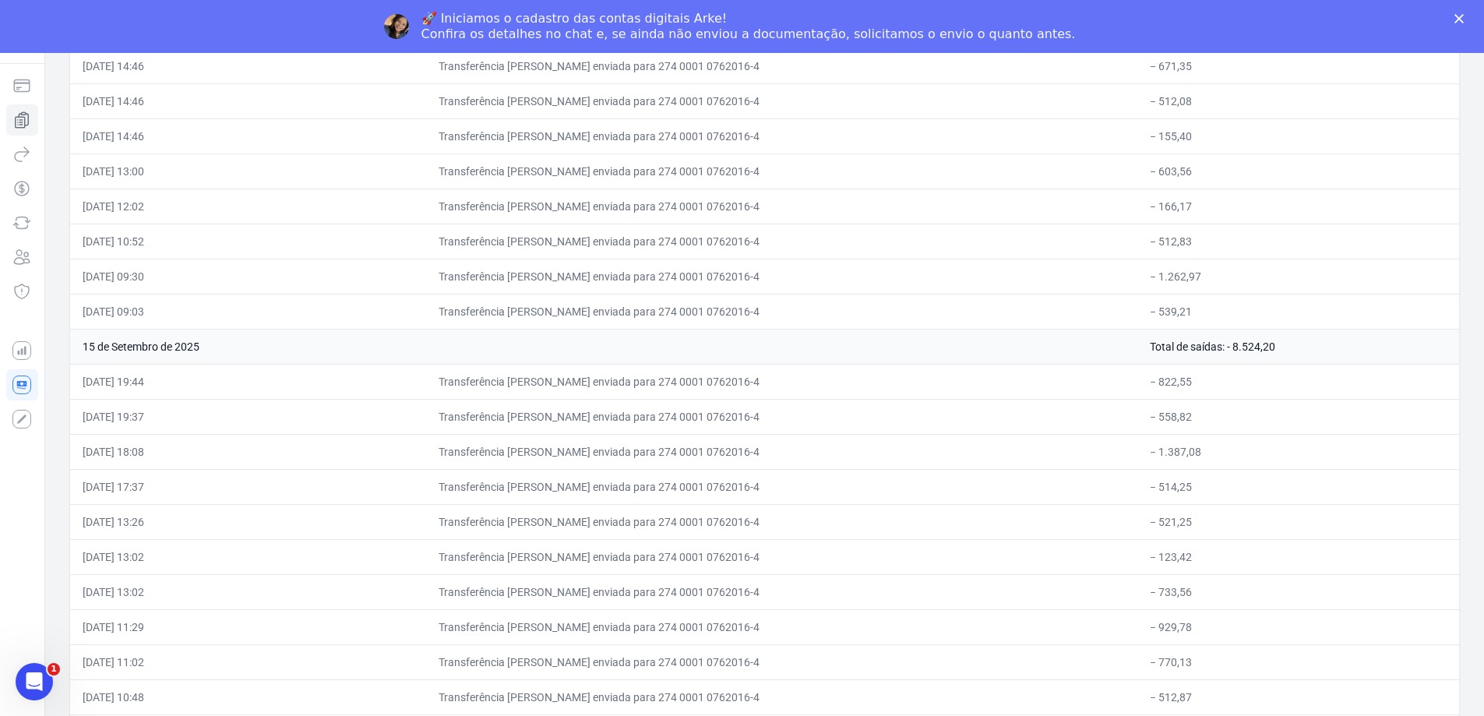
scroll to position [6045, 0]
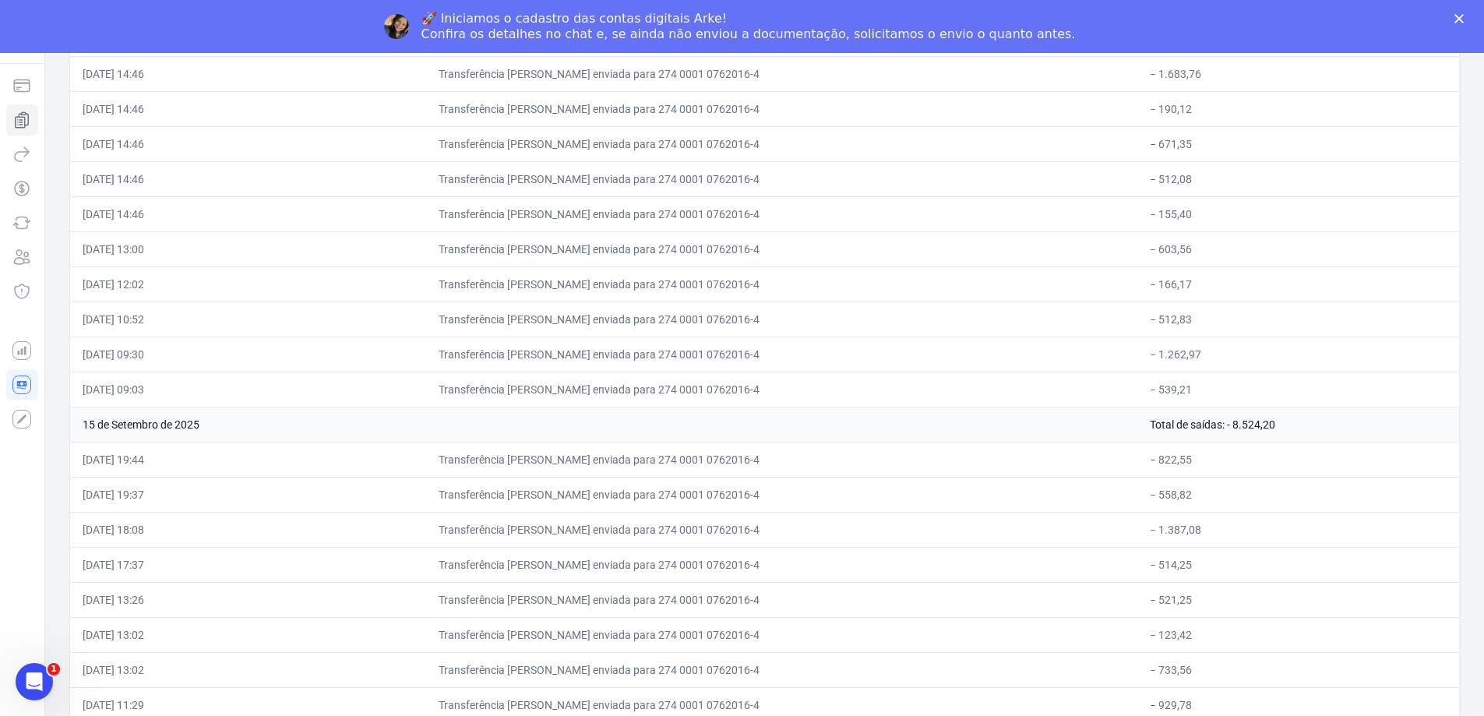
drag, startPoint x: 81, startPoint y: 424, endPoint x: 1288, endPoint y: 419, distance: 1207.3
click at [1288, 419] on tr "15 de Setembro de 2025 Total de saídas: - 8.524,20" at bounding box center [764, 424] width 1389 height 35
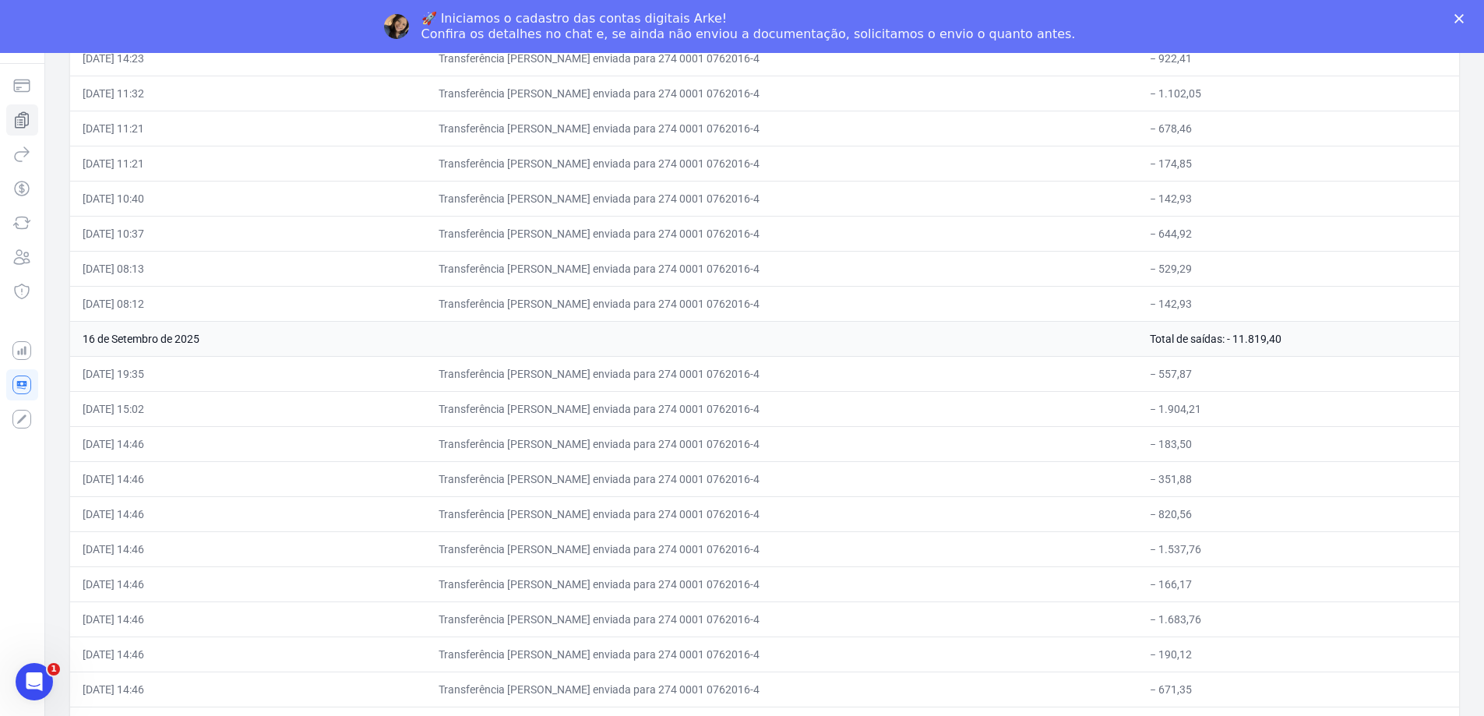
drag, startPoint x: 78, startPoint y: 337, endPoint x: 1259, endPoint y: 331, distance: 1180.8
click at [1259, 331] on tr "16 de Setembro de 2025 Total de saídas: - 11.819,40" at bounding box center [764, 338] width 1389 height 35
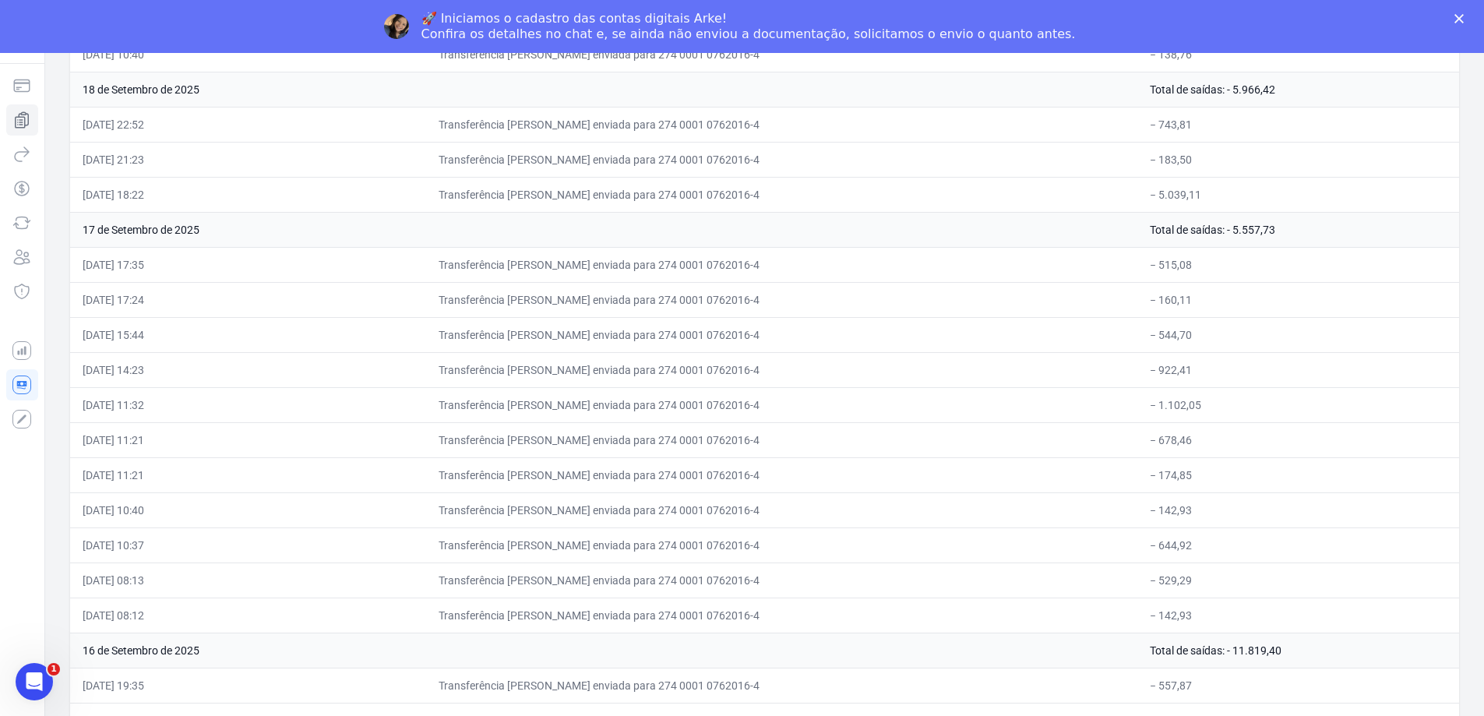
scroll to position [5110, 0]
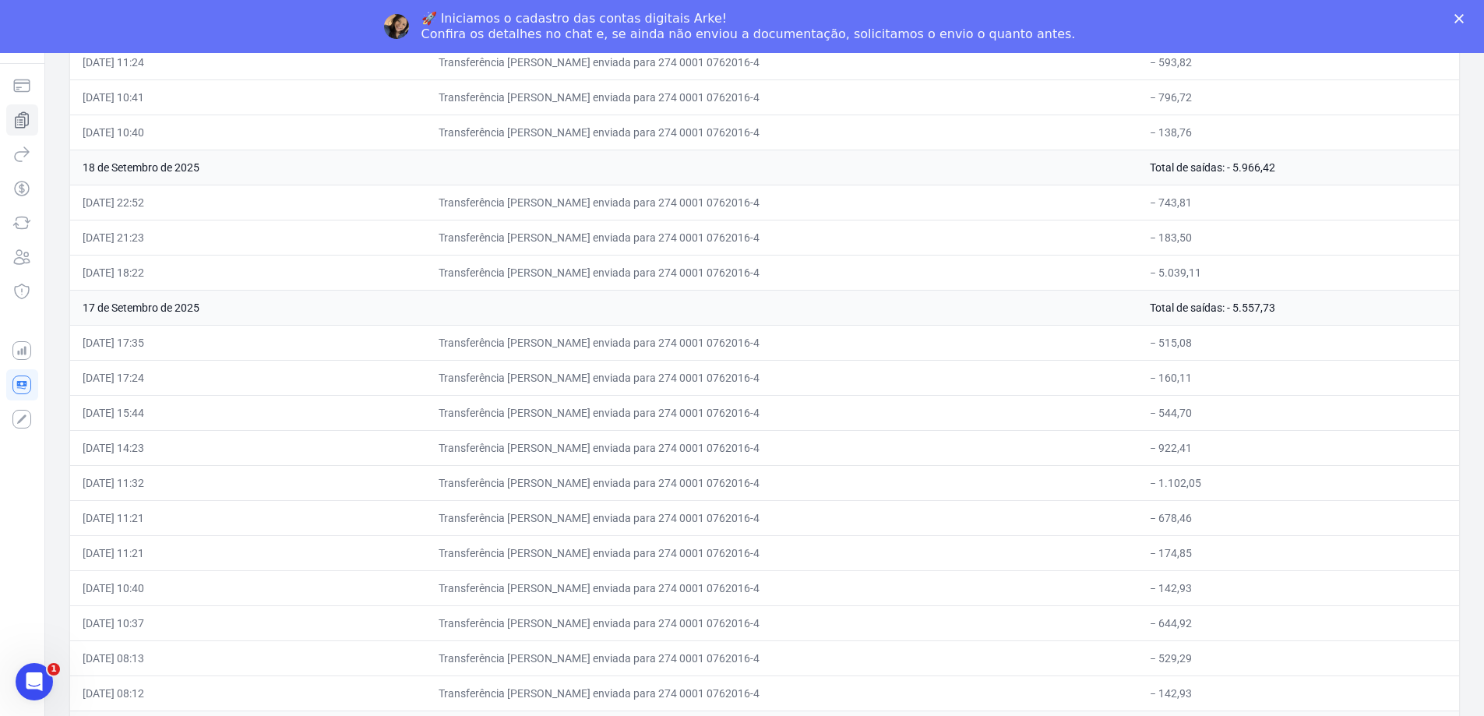
drag, startPoint x: 77, startPoint y: 308, endPoint x: 1260, endPoint y: 306, distance: 1183.1
click at [1260, 306] on tr "17 de Setembro de 2025 Total de saídas: - 5.557,73" at bounding box center [764, 307] width 1389 height 35
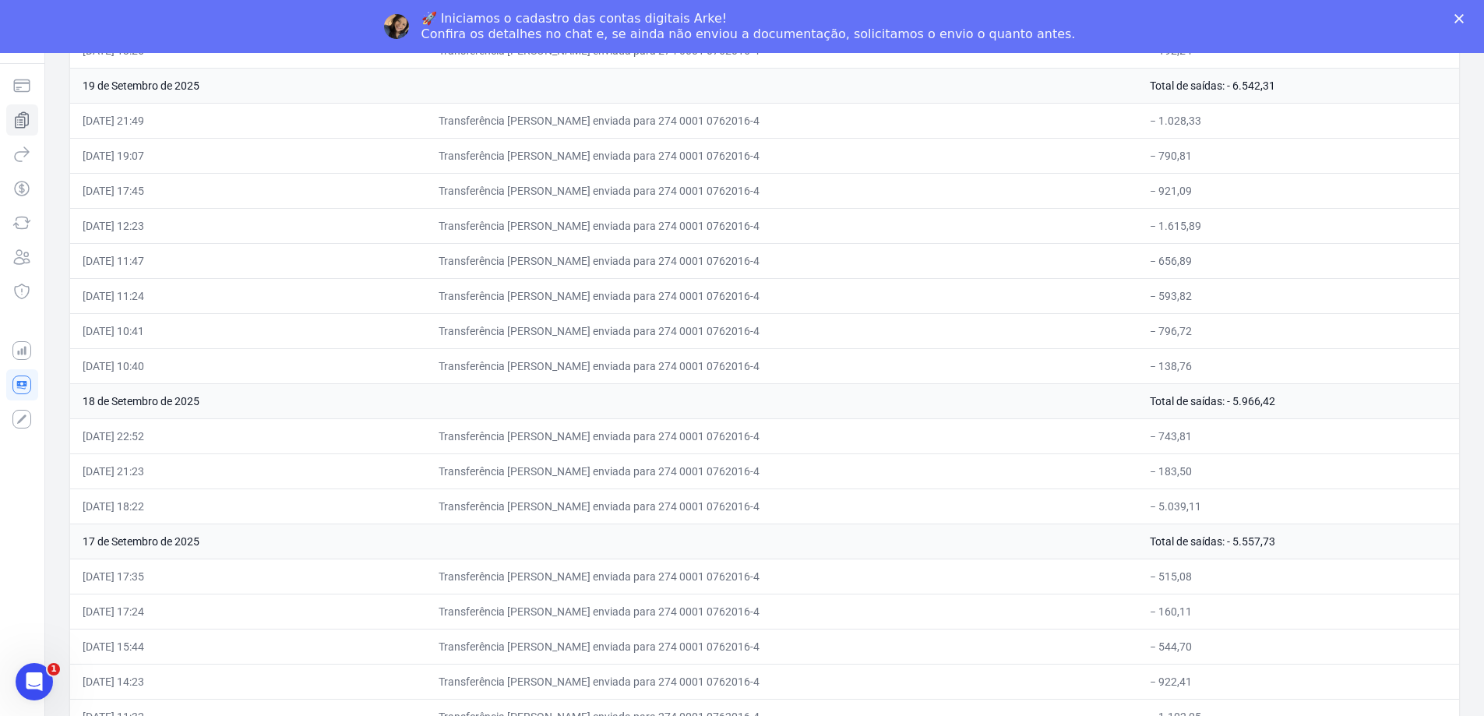
drag, startPoint x: 78, startPoint y: 403, endPoint x: 1275, endPoint y: 399, distance: 1197.2
click at [1275, 399] on tr "18 de Setembro de 2025 Total de saídas: - 5.966,42" at bounding box center [764, 400] width 1389 height 35
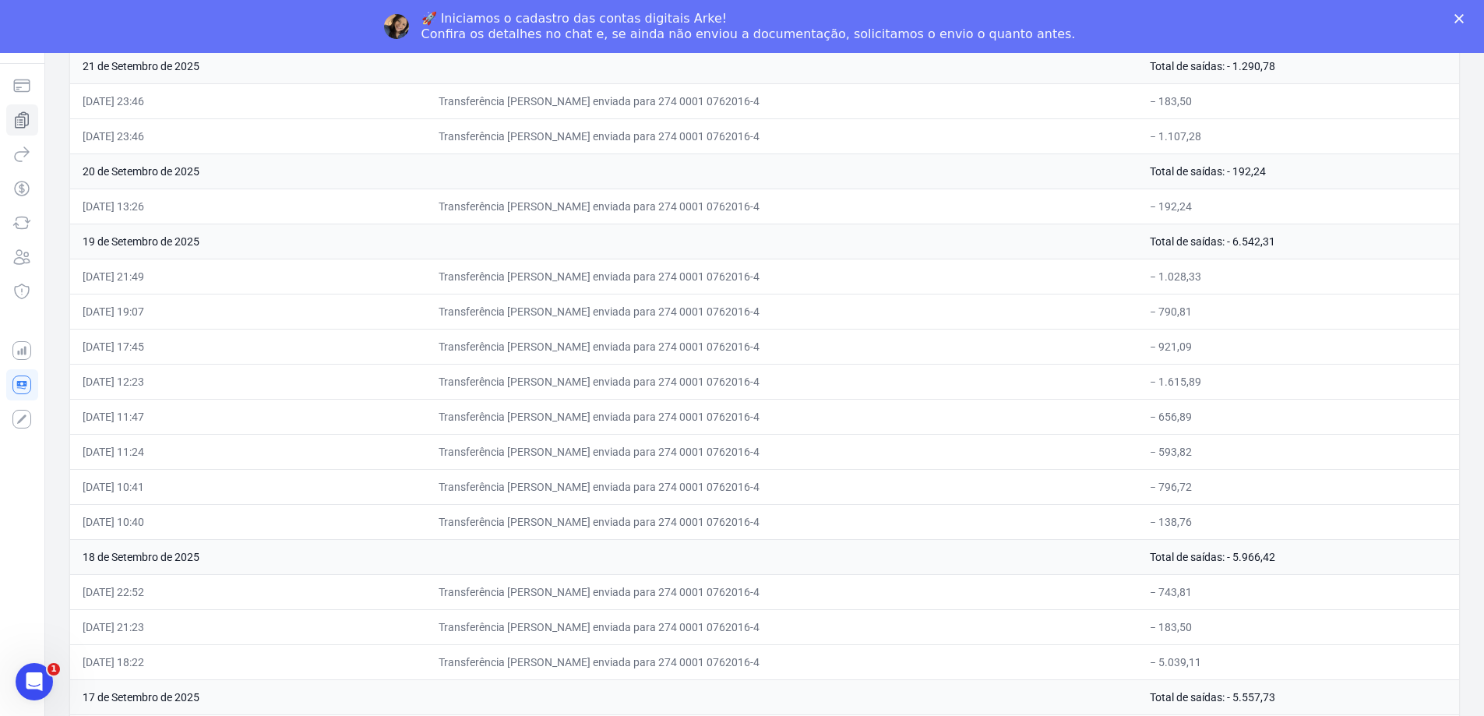
drag, startPoint x: 81, startPoint y: 239, endPoint x: 1382, endPoint y: 241, distance: 1300.8
click at [1382, 241] on tr "19 de Setembro de 2025 Total de saídas: - 6.542,31" at bounding box center [764, 241] width 1389 height 35
drag, startPoint x: 76, startPoint y: 174, endPoint x: 1302, endPoint y: 178, distance: 1225.2
click at [1302, 178] on tr "20 de Setembro de 2025 Total de saídas: - 192,24" at bounding box center [764, 170] width 1389 height 35
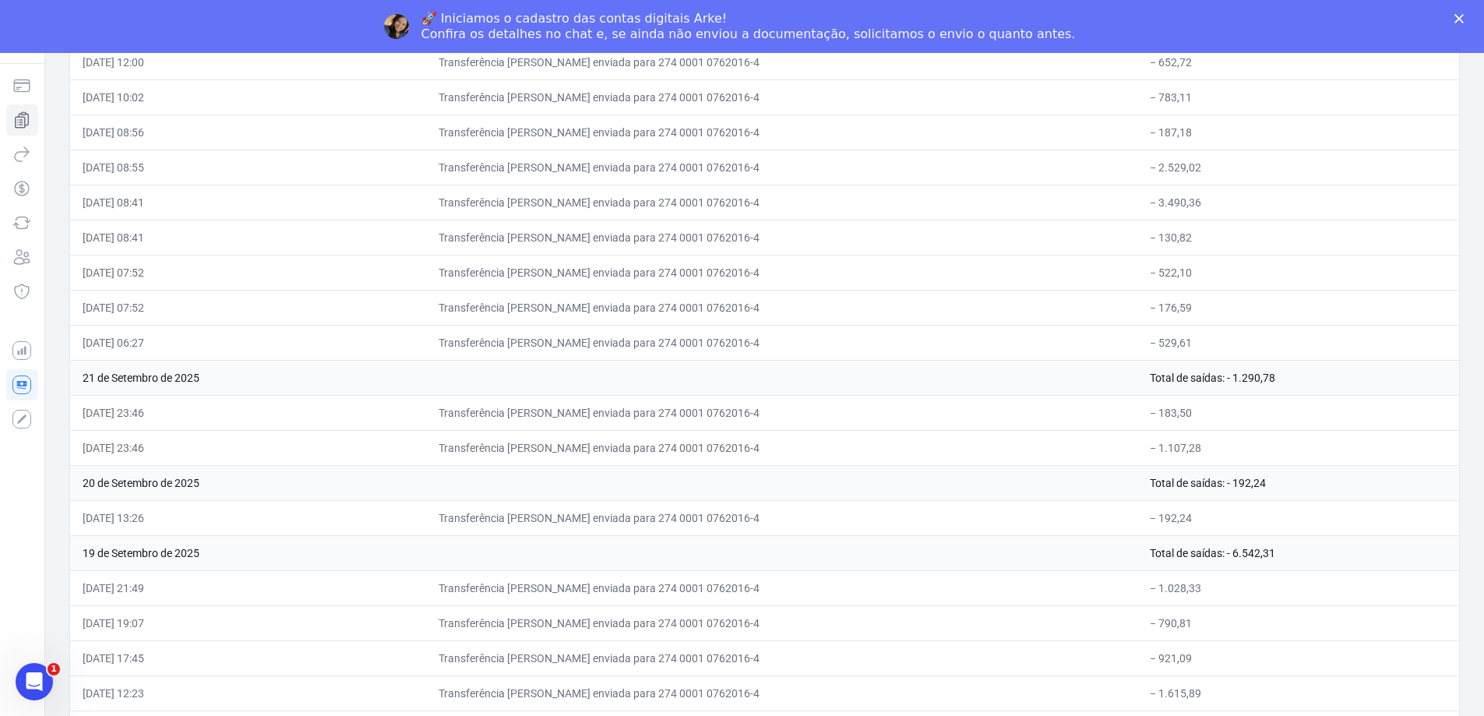
scroll to position [4331, 0]
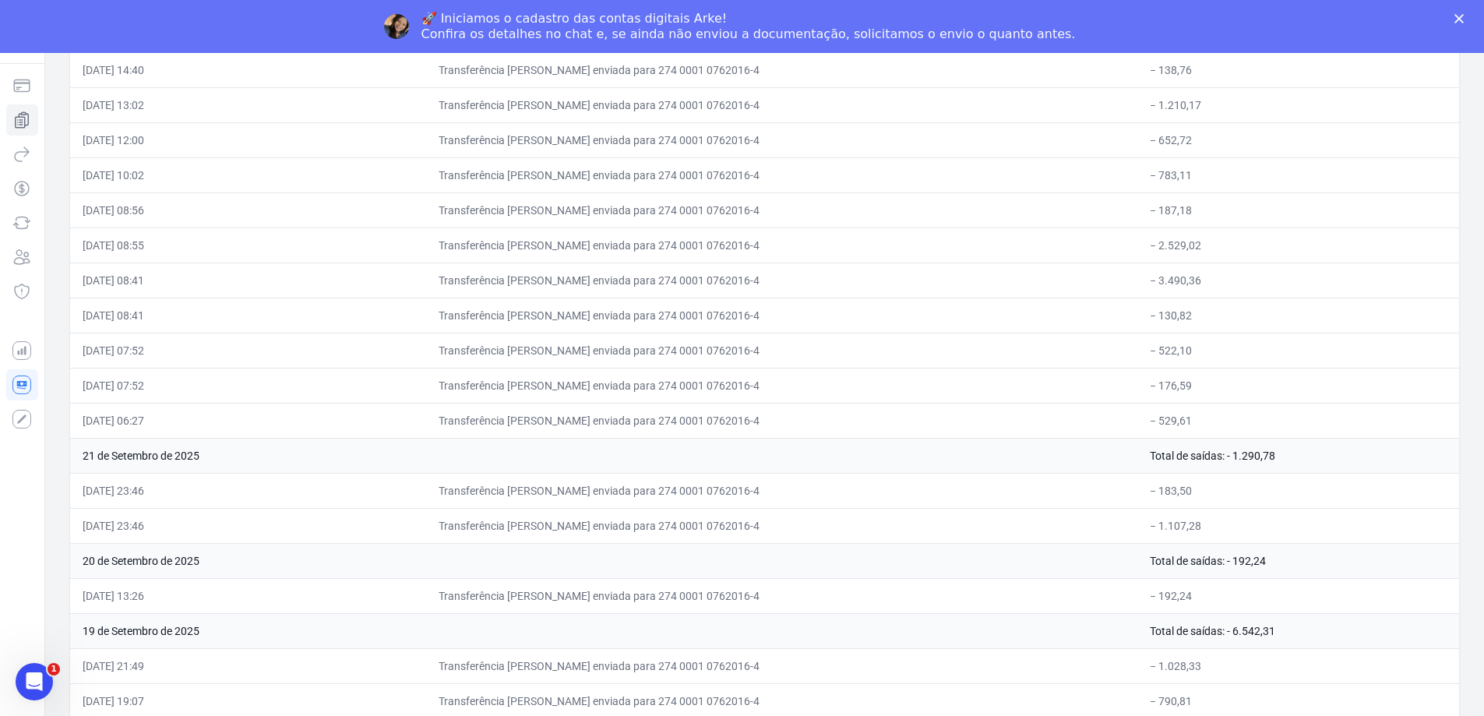
drag, startPoint x: 84, startPoint y: 456, endPoint x: 1309, endPoint y: 448, distance: 1224.4
click at [1309, 448] on tr "21 de Setembro de 2025 Total de saídas: - 1.290,78" at bounding box center [764, 455] width 1389 height 35
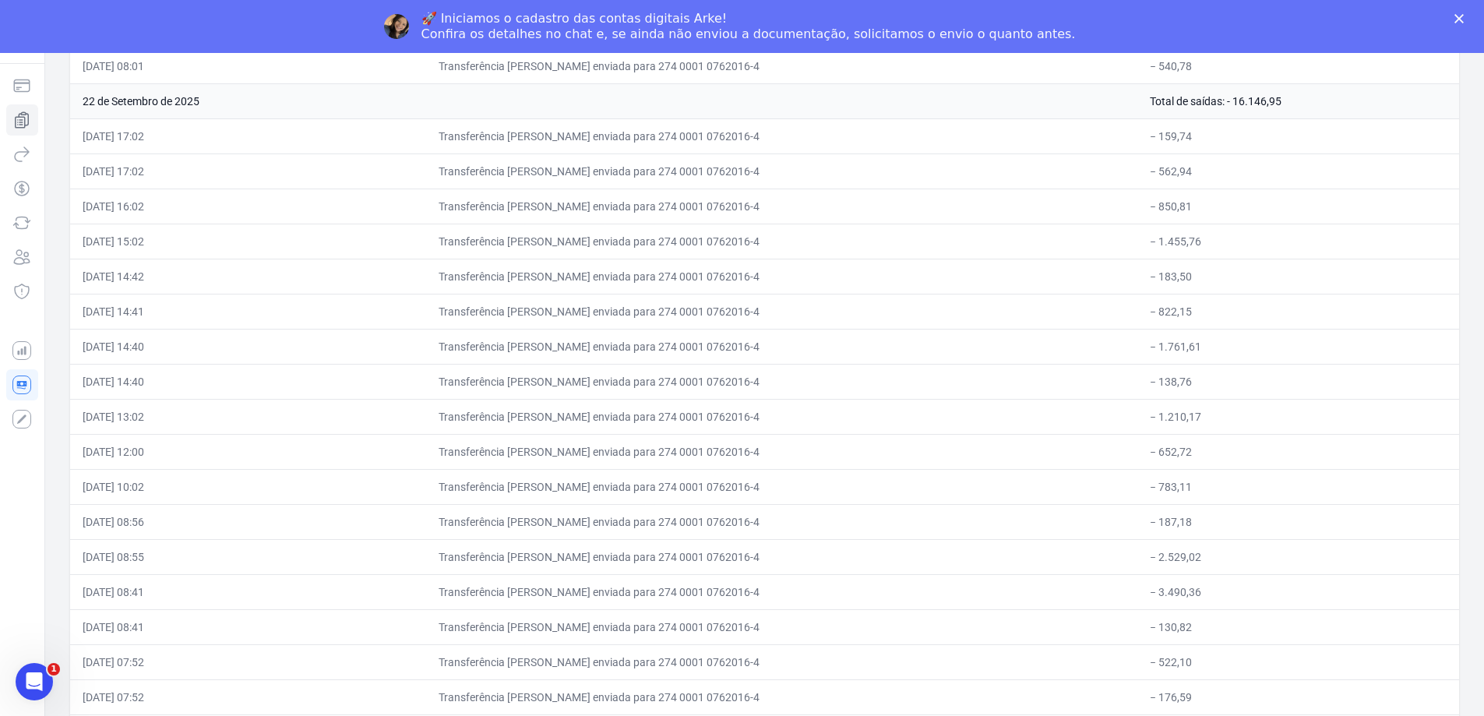
scroll to position [3942, 0]
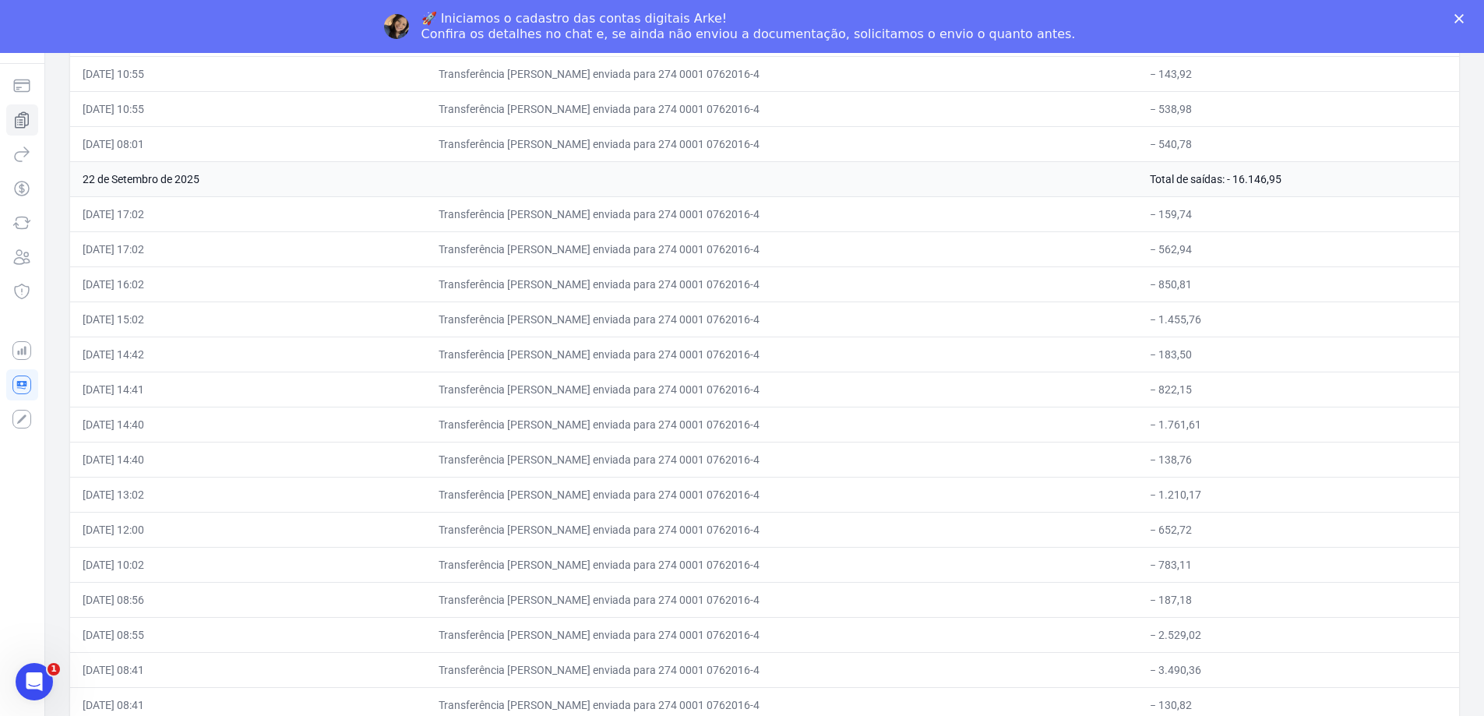
drag, startPoint x: 85, startPoint y: 177, endPoint x: 1278, endPoint y: 183, distance: 1193.3
click at [1278, 183] on tr "22 de Setembro de 2025 Total de saídas: - 16.146,95" at bounding box center [764, 178] width 1389 height 35
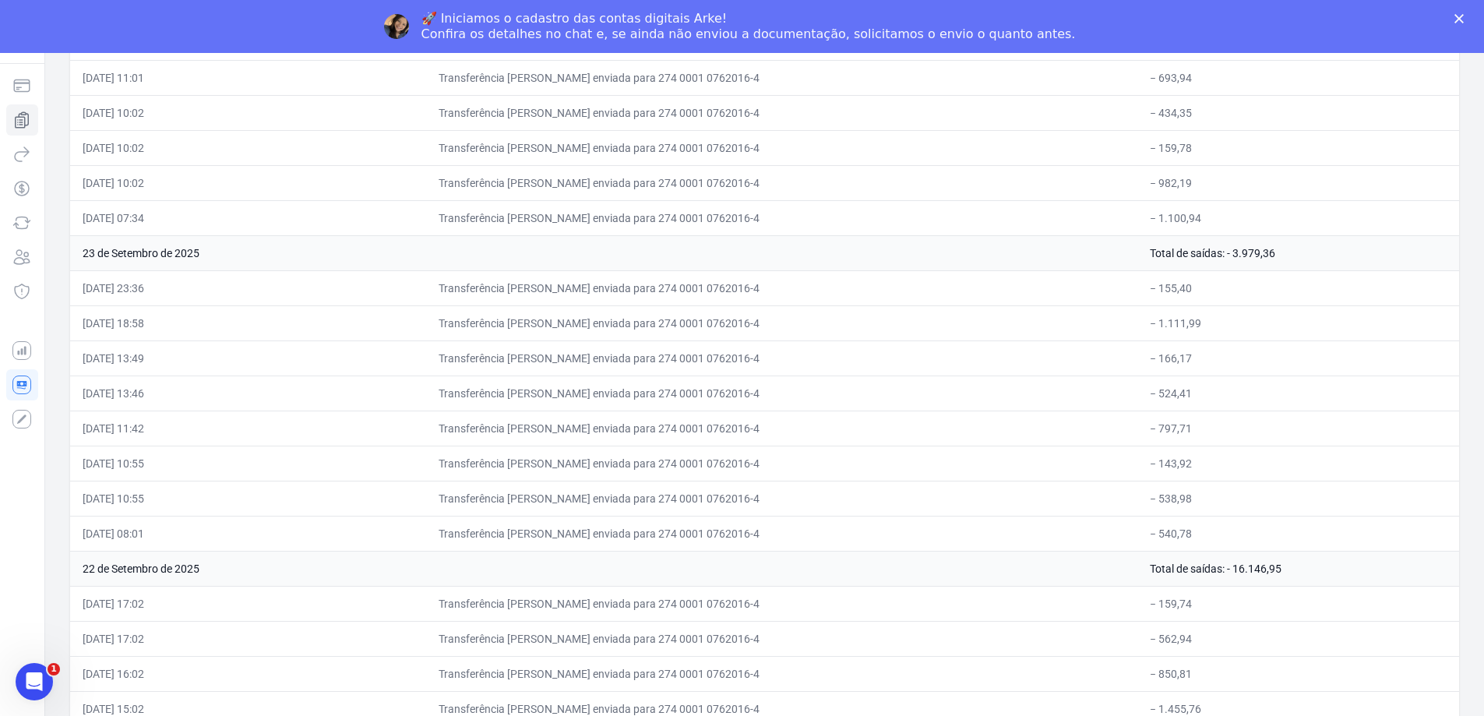
drag, startPoint x: 82, startPoint y: 253, endPoint x: 1293, endPoint y: 248, distance: 1211.2
click at [1293, 248] on tr "23 de Setembro de 2025 Total de saídas: - 3.979,36" at bounding box center [764, 252] width 1389 height 35
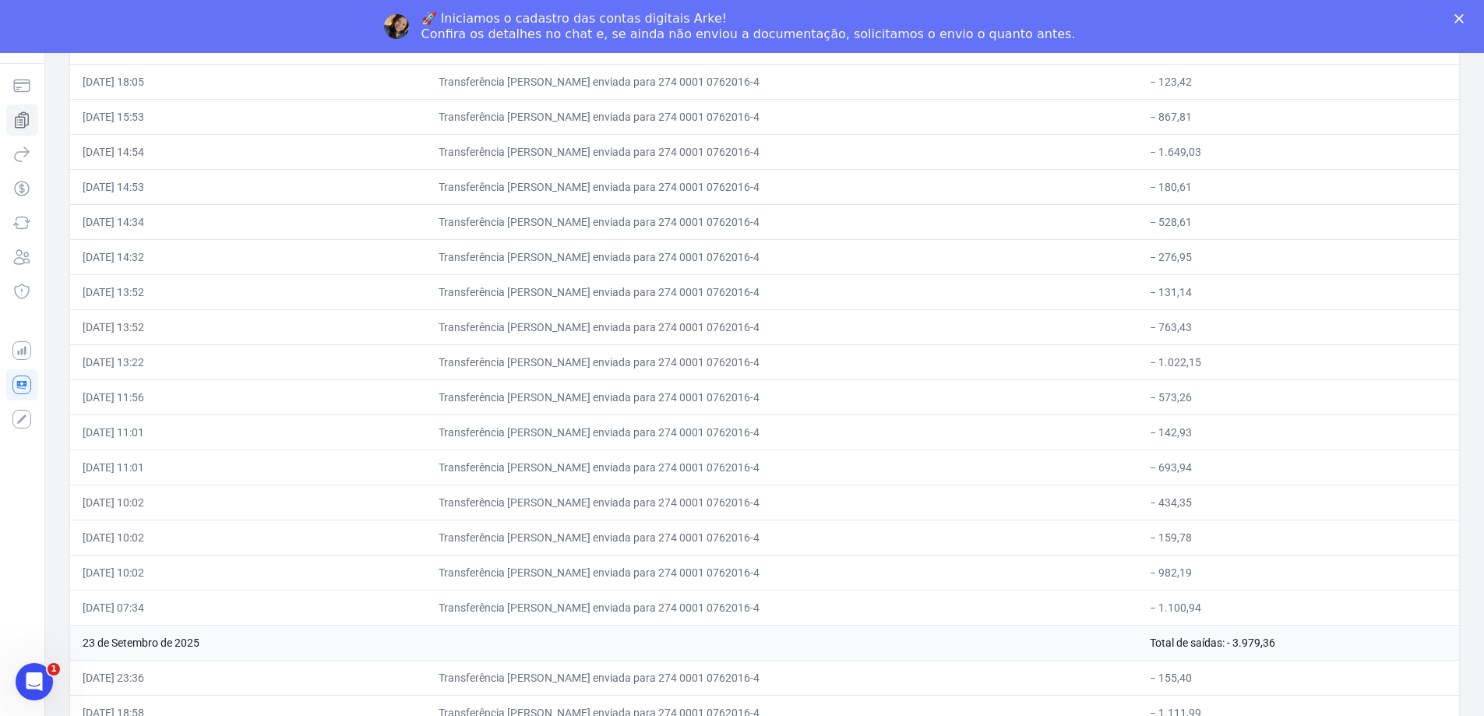
scroll to position [2852, 0]
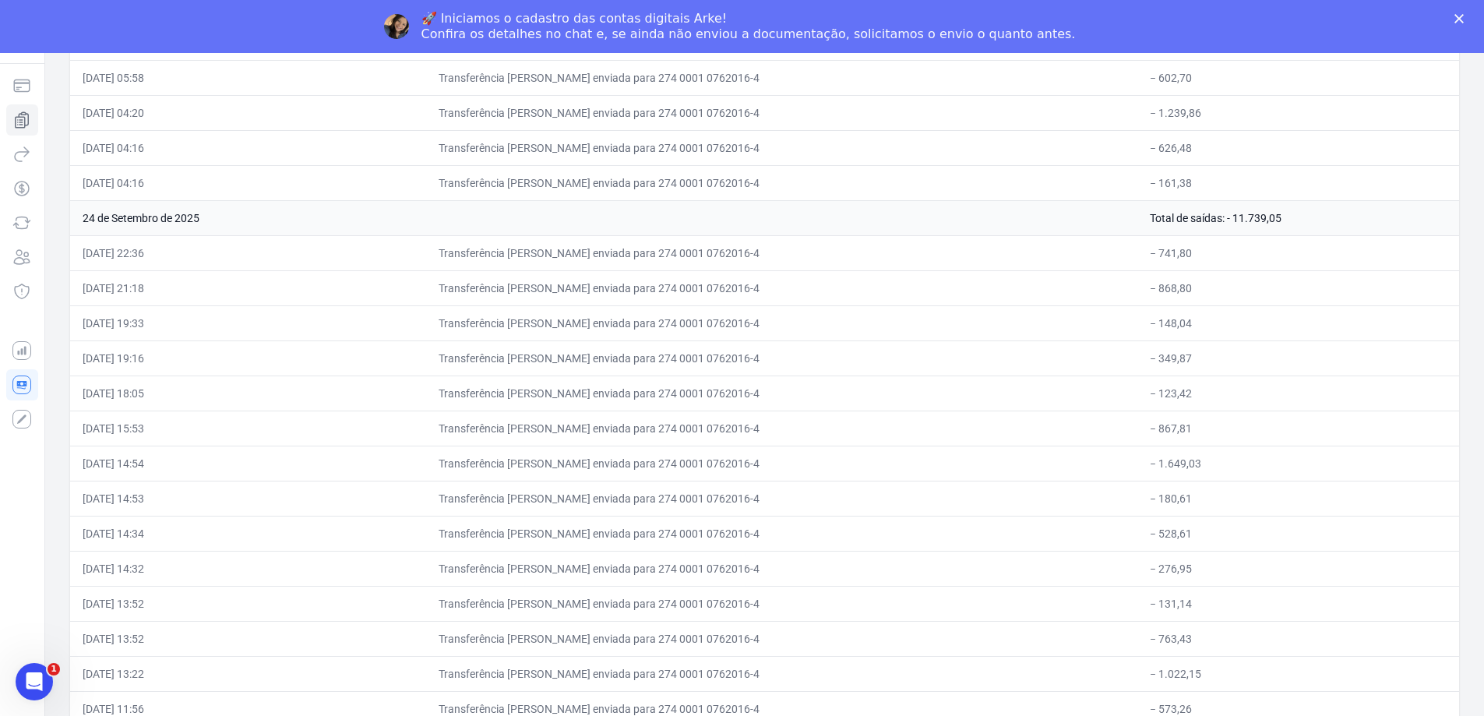
drag, startPoint x: 85, startPoint y: 216, endPoint x: 1321, endPoint y: 228, distance: 1236.2
click at [1321, 228] on tr "24 de Setembro de 2025 Total de saídas: - 11.739,05" at bounding box center [764, 217] width 1389 height 35
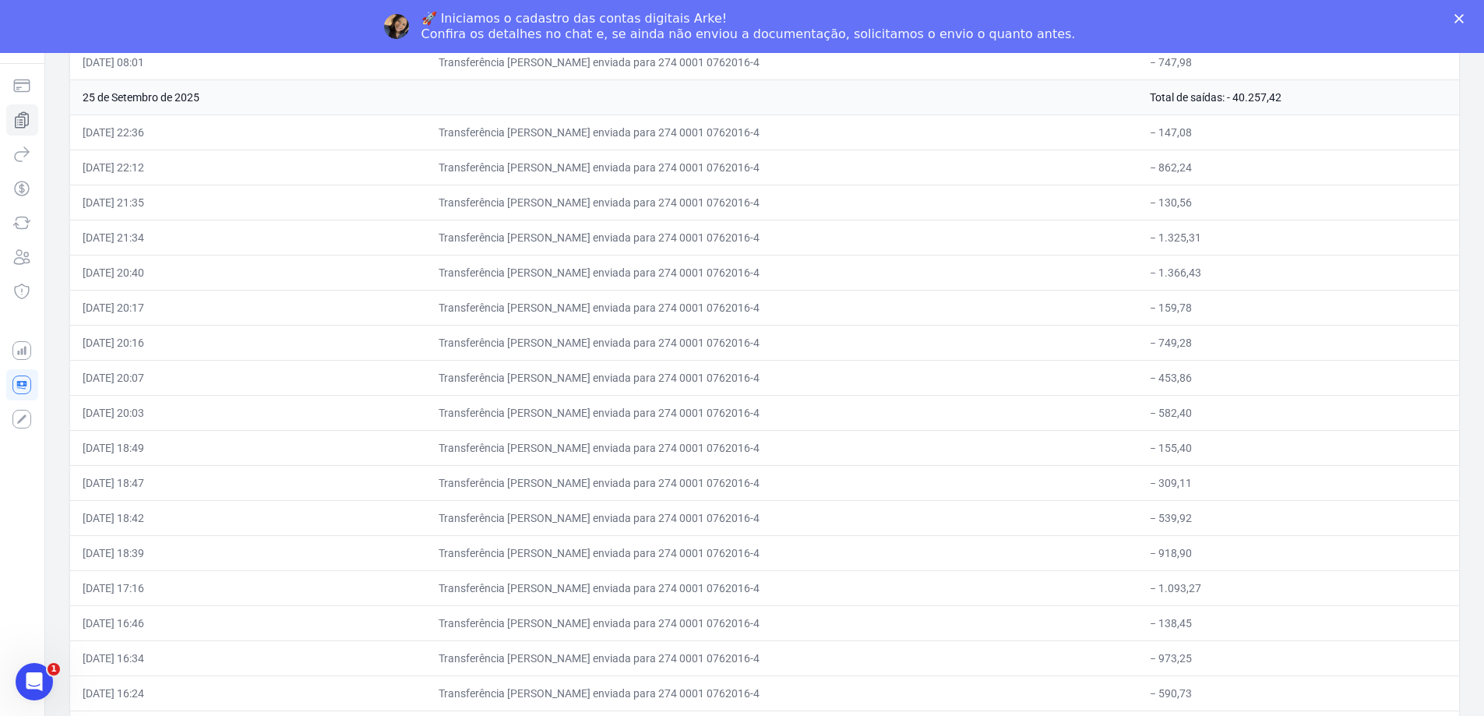
scroll to position [515, 0]
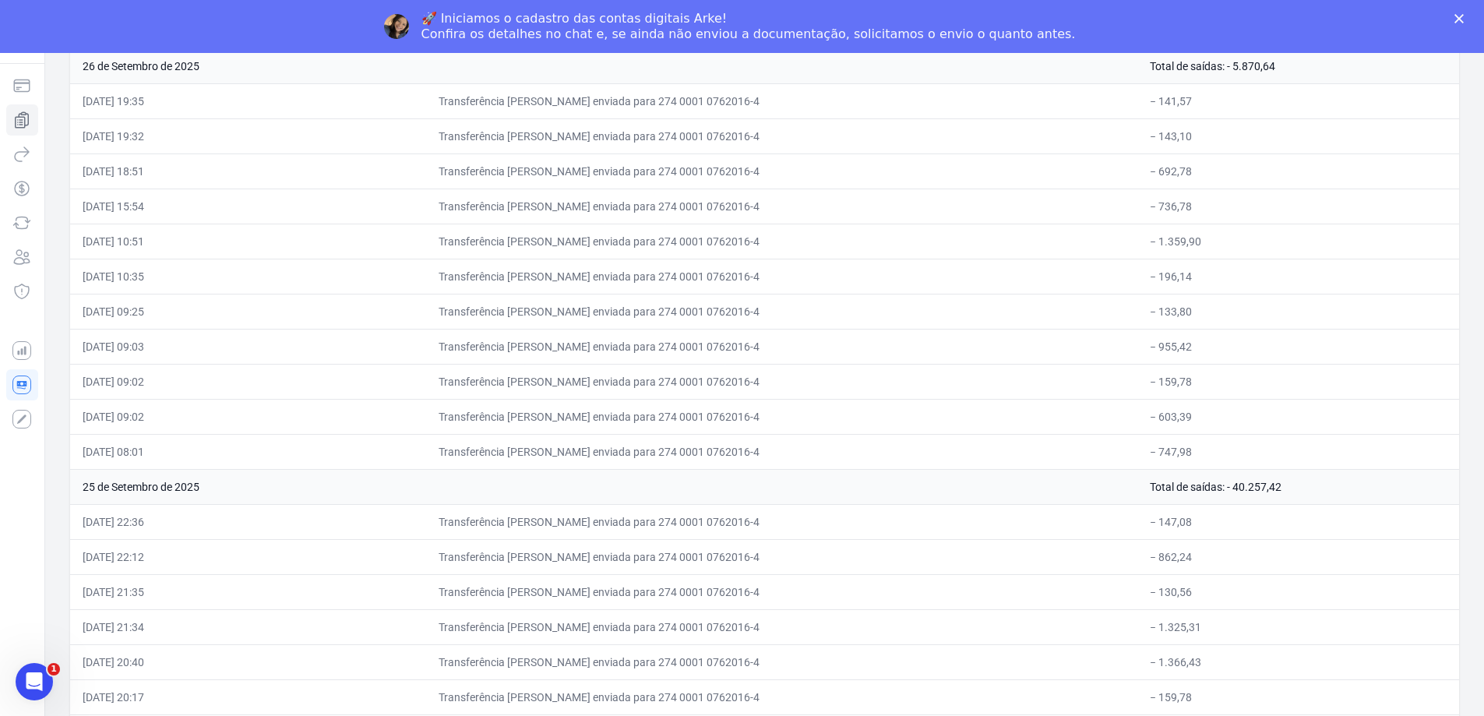
drag, startPoint x: 76, startPoint y: 484, endPoint x: 1293, endPoint y: 479, distance: 1217.4
click at [1293, 479] on tr "25 de Setembro de 2025 Total de saídas: - 40.257,42" at bounding box center [764, 486] width 1389 height 35
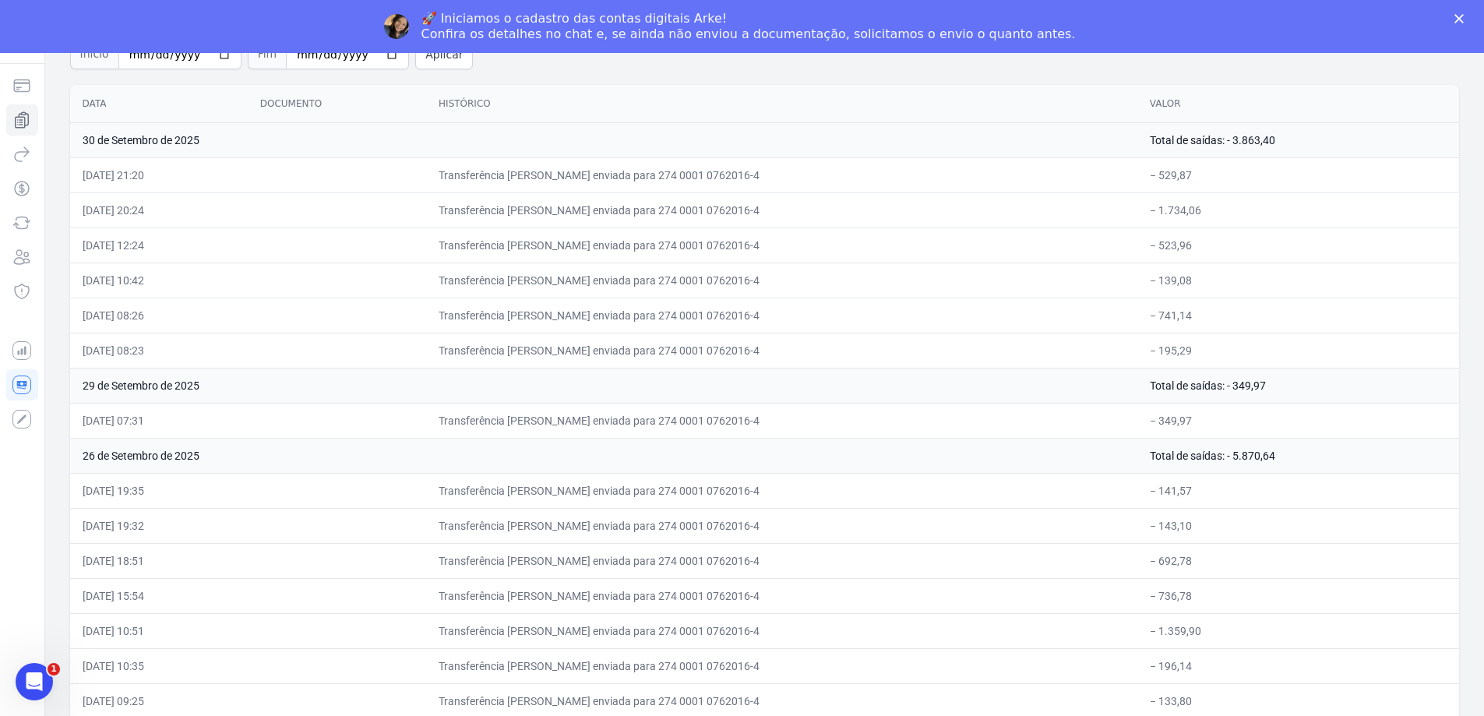
drag, startPoint x: 77, startPoint y: 454, endPoint x: 1281, endPoint y: 454, distance: 1204.2
click at [1281, 454] on tr "26 de Setembro de 2025 Total de saídas: - 5.870,64" at bounding box center [764, 455] width 1389 height 35
drag, startPoint x: 82, startPoint y: 387, endPoint x: 1394, endPoint y: 375, distance: 1312.5
click at [1394, 375] on tr "29 de Setembro de 2025 Total de saídas: - 349,97" at bounding box center [764, 385] width 1389 height 35
drag, startPoint x: 81, startPoint y: 143, endPoint x: 1344, endPoint y: 141, distance: 1262.6
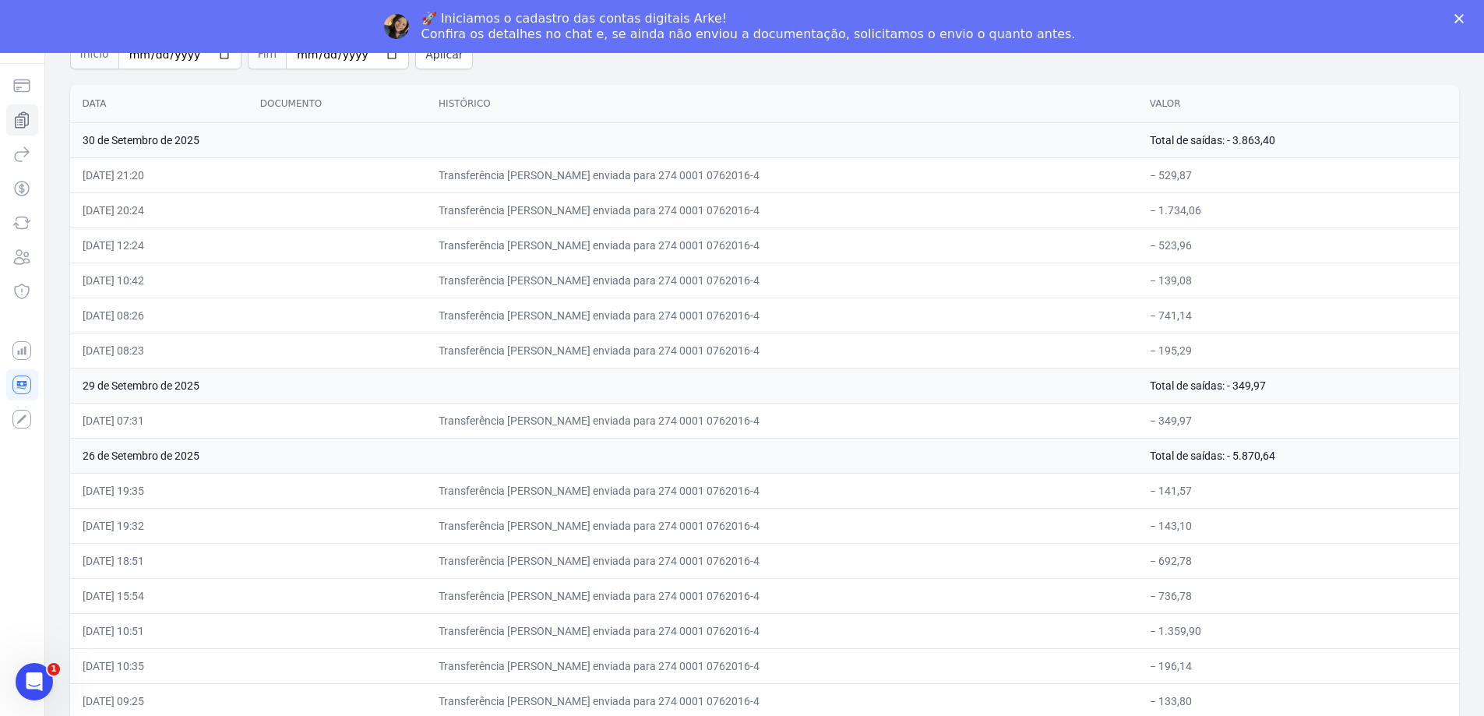
click at [1344, 141] on tr "30 de Setembro de 2025 Total de saídas: - 3.863,40" at bounding box center [764, 139] width 1389 height 35
click at [1464, 14] on icon "Fechar" at bounding box center [1458, 18] width 9 height 9
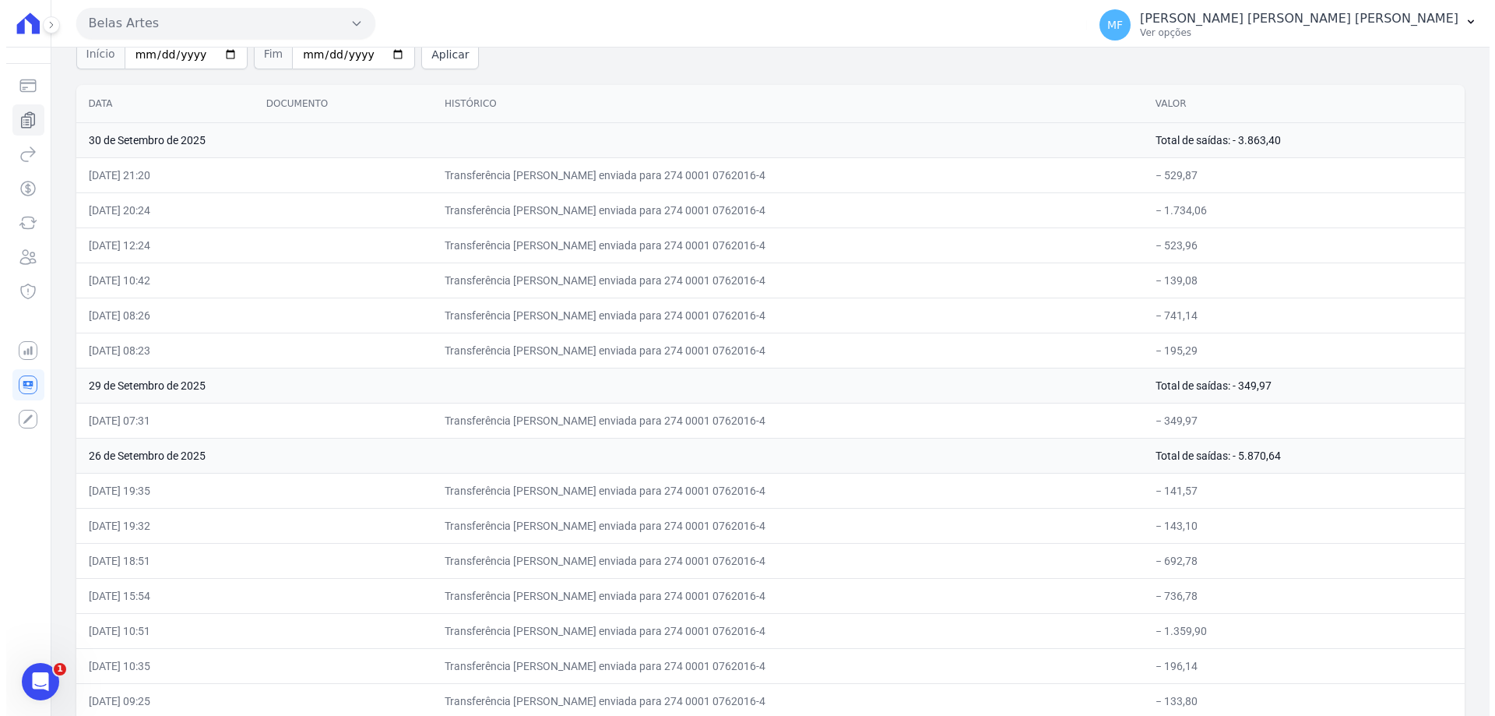
scroll to position [0, 0]
click at [657, 153] on td "30 de Setembro de 2025" at bounding box center [608, 139] width 1076 height 35
click at [696, 174] on td "Transferência TED enviada para 274 0001 0762016-4" at bounding box center [787, 174] width 717 height 35
